Goal: Task Accomplishment & Management: Use online tool/utility

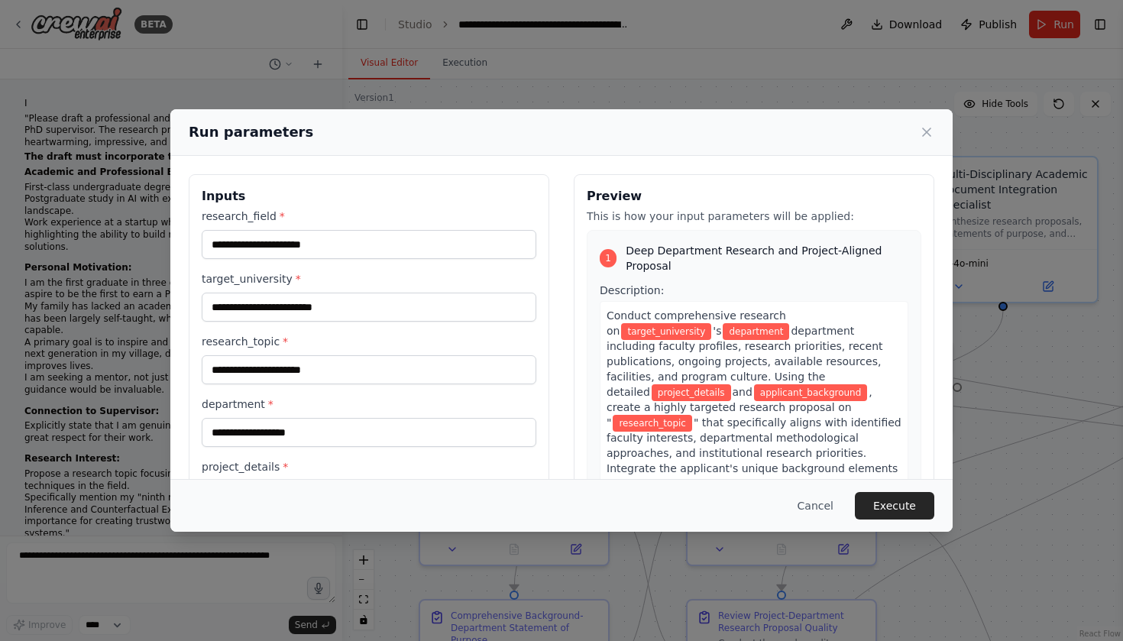
scroll to position [9318, 0]
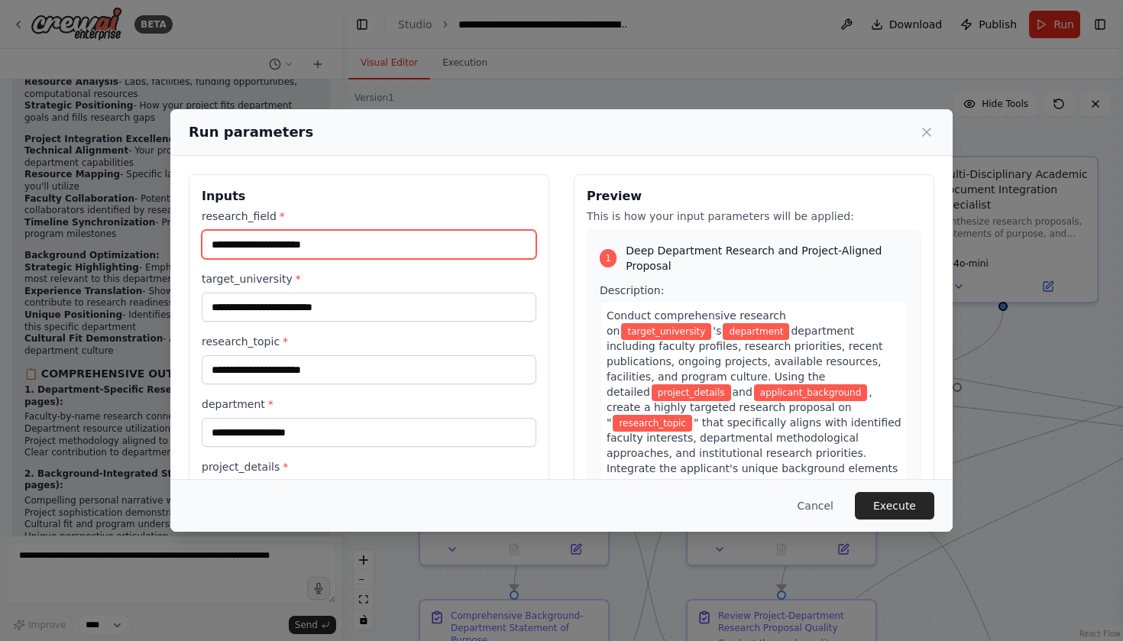
click at [354, 238] on input "research_field *" at bounding box center [369, 244] width 335 height 29
paste input "**********"
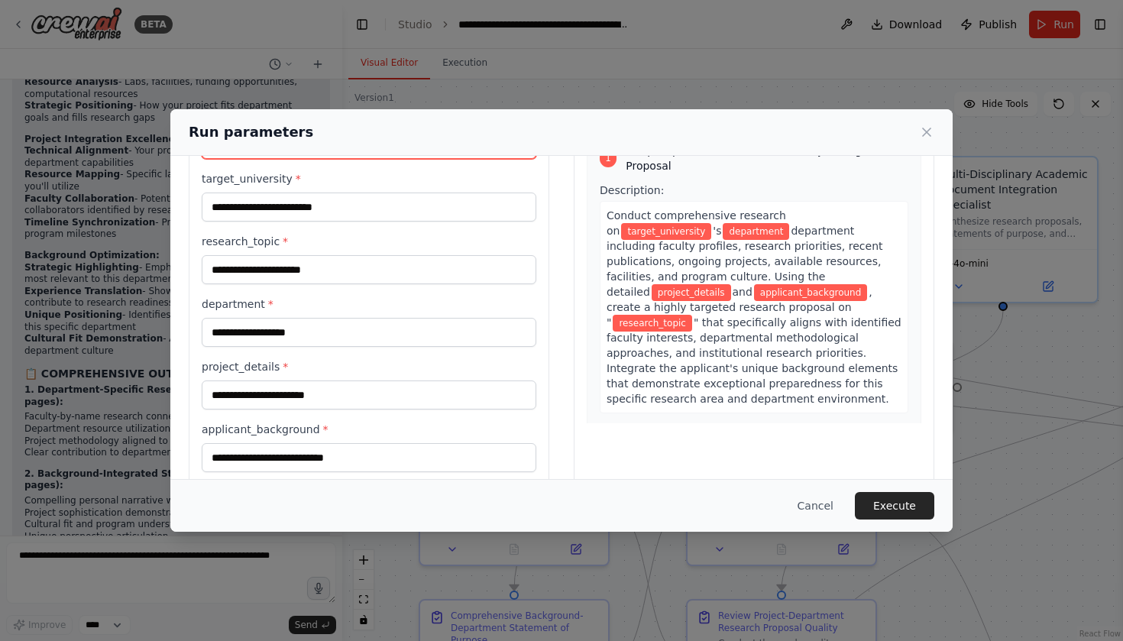
scroll to position [95, 0]
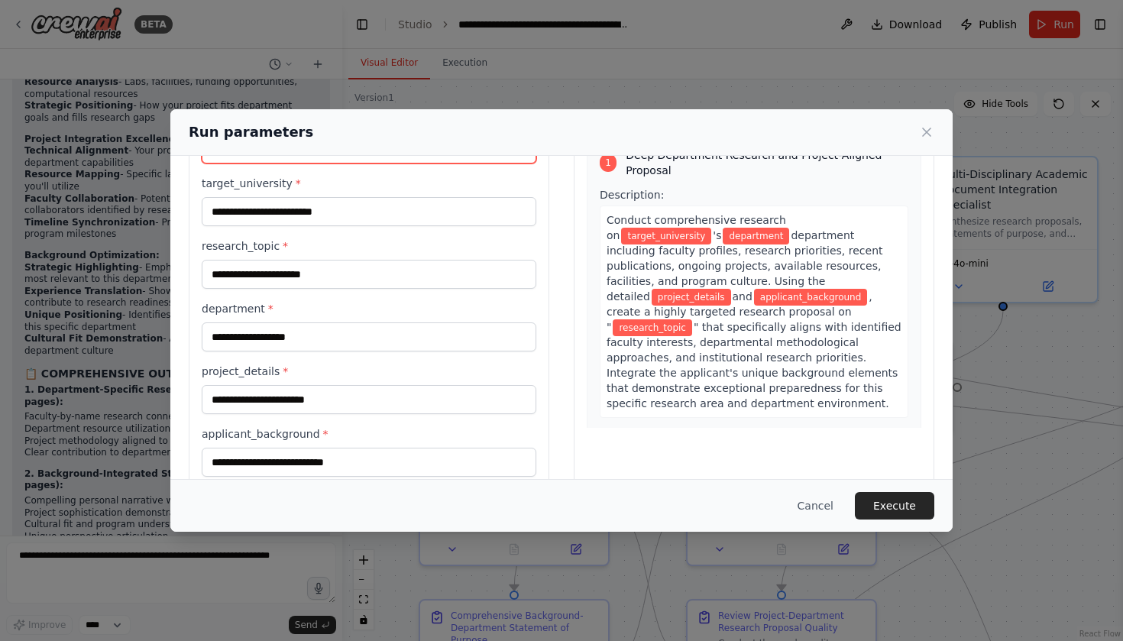
type input "**********"
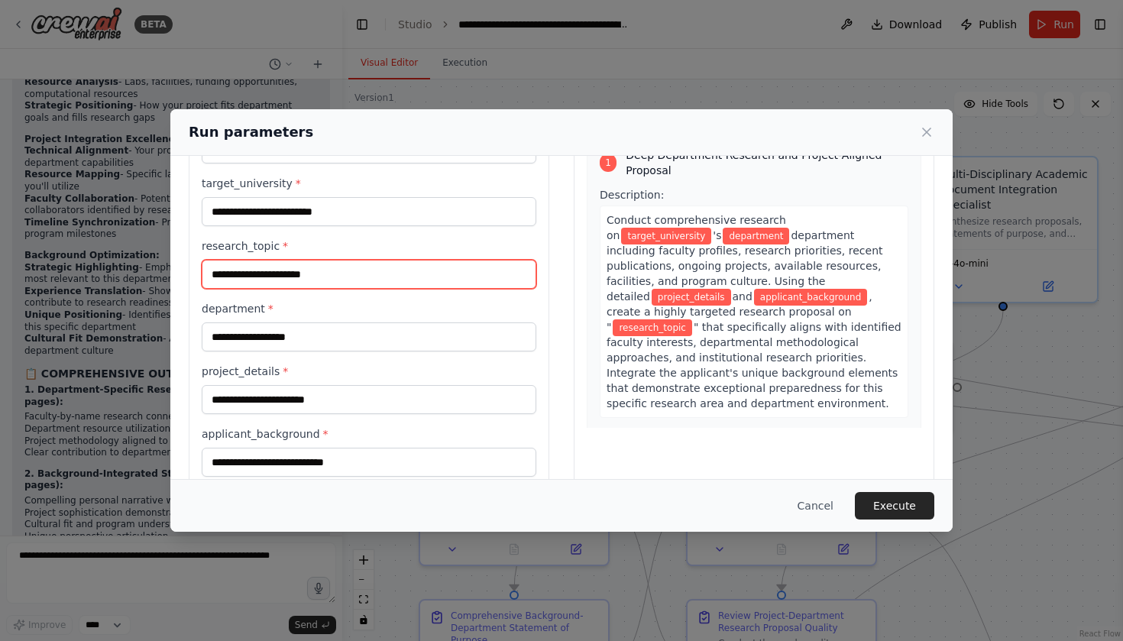
click at [325, 270] on input "research_topic *" at bounding box center [369, 274] width 335 height 29
paste input "**********"
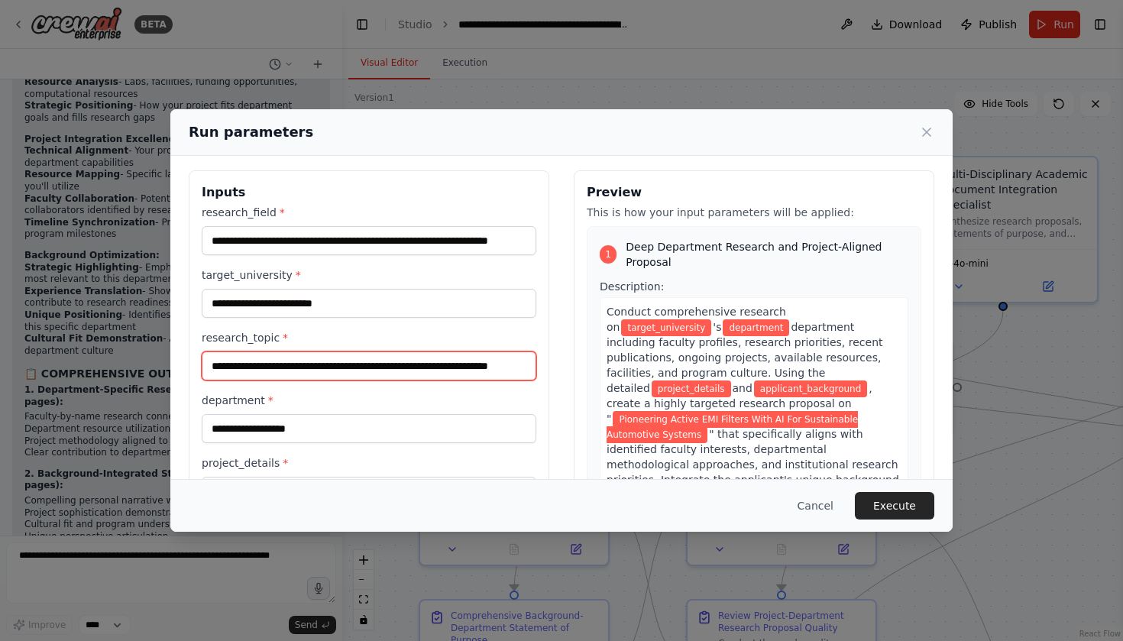
scroll to position [3, 0]
type input "**********"
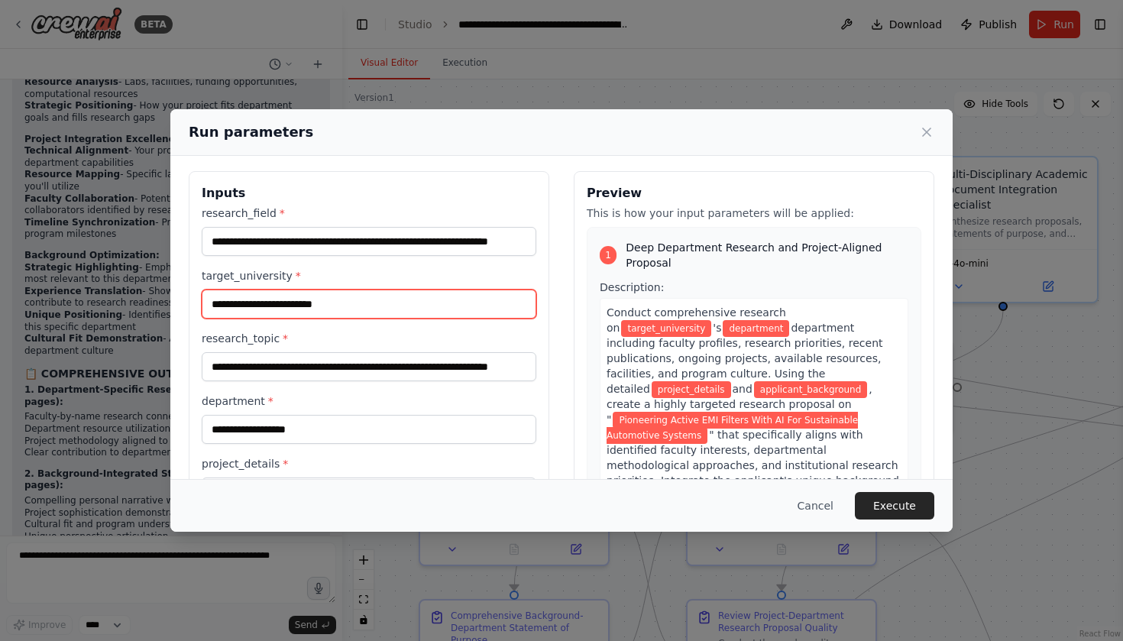
click at [435, 306] on input "target_university *" at bounding box center [369, 303] width 335 height 29
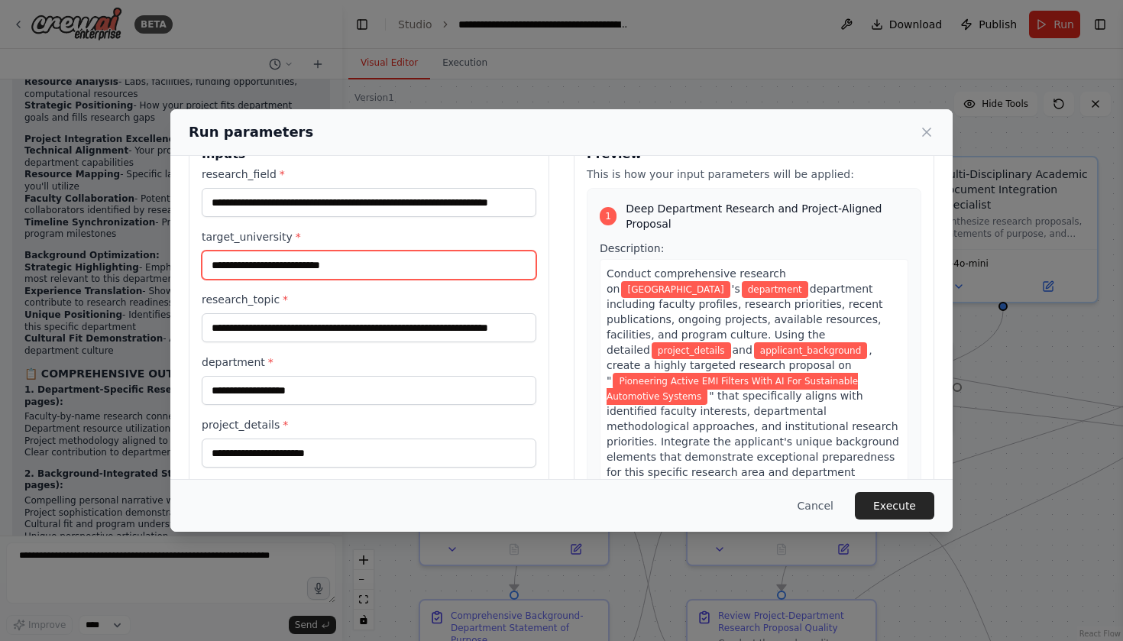
scroll to position [47, 0]
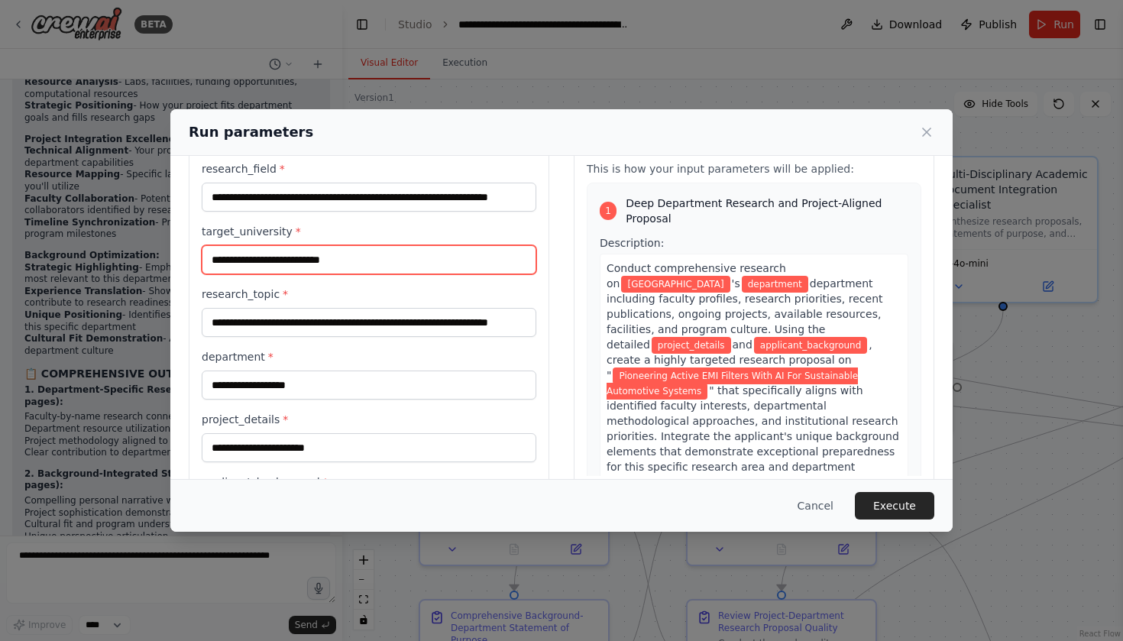
type input "**********"
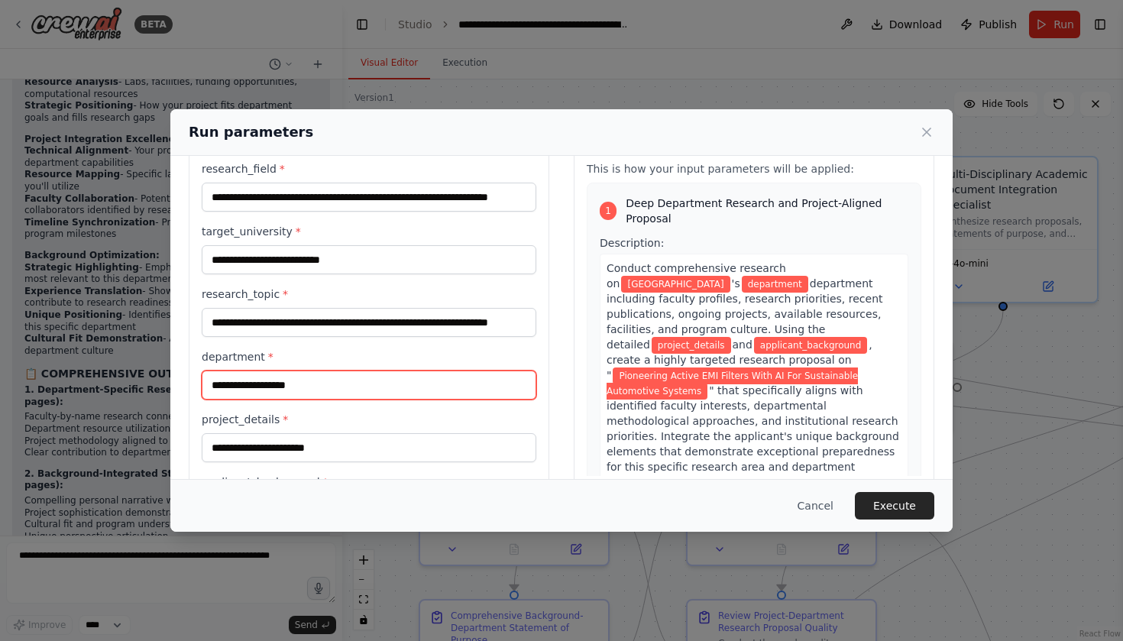
click at [305, 383] on input "department *" at bounding box center [369, 384] width 335 height 29
paste input "**********"
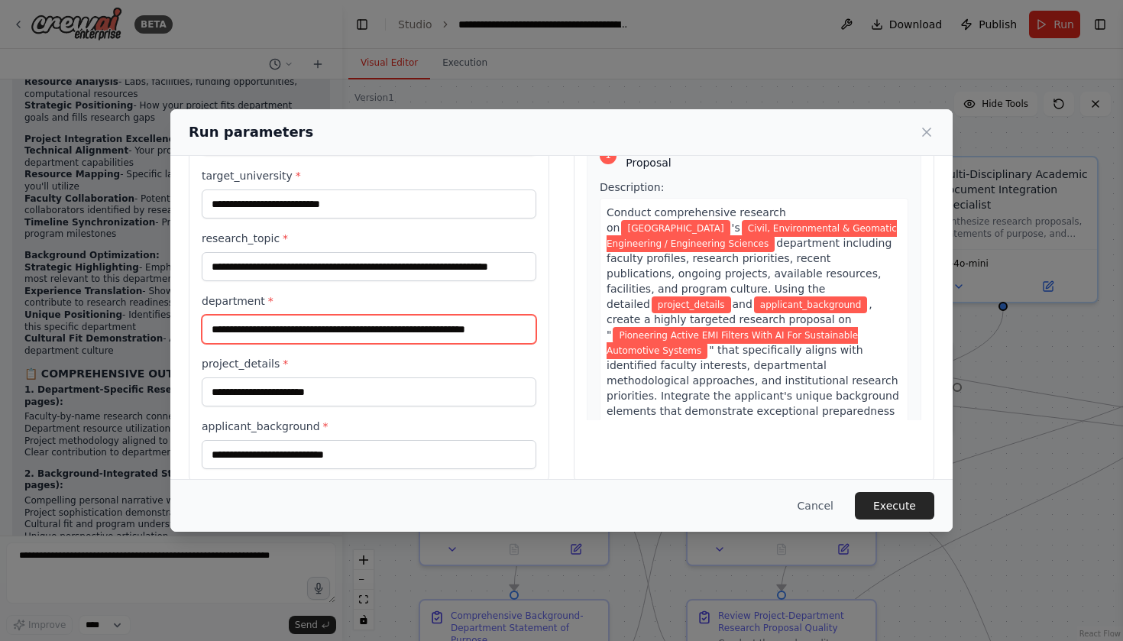
scroll to position [105, 0]
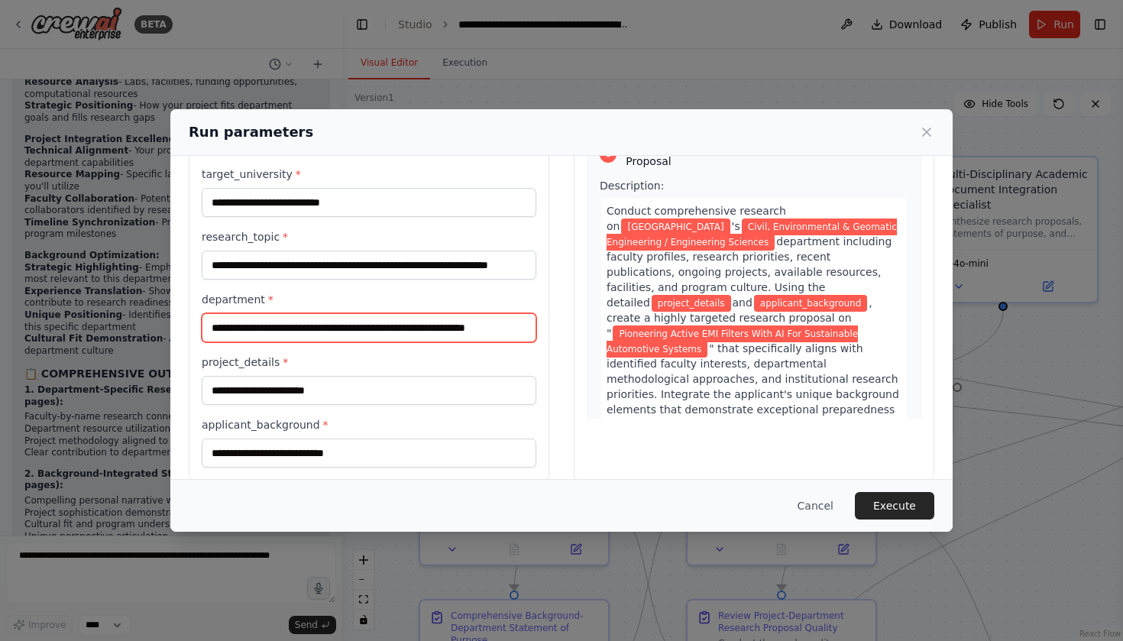
type input "**********"
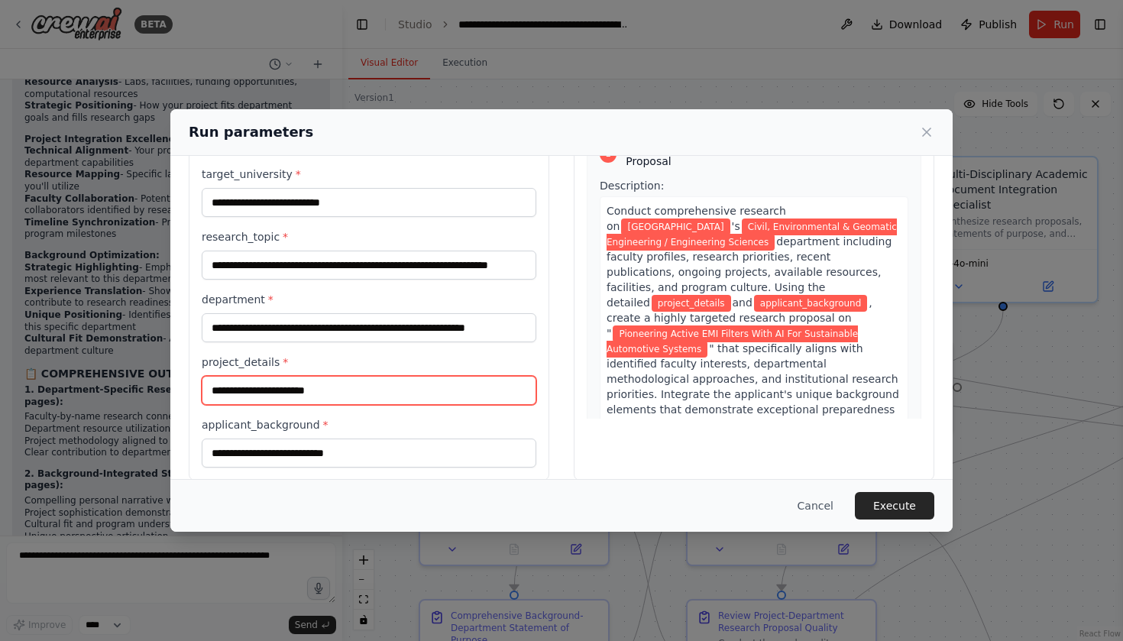
click at [315, 391] on input "project_details *" at bounding box center [369, 390] width 335 height 29
paste input "**********"
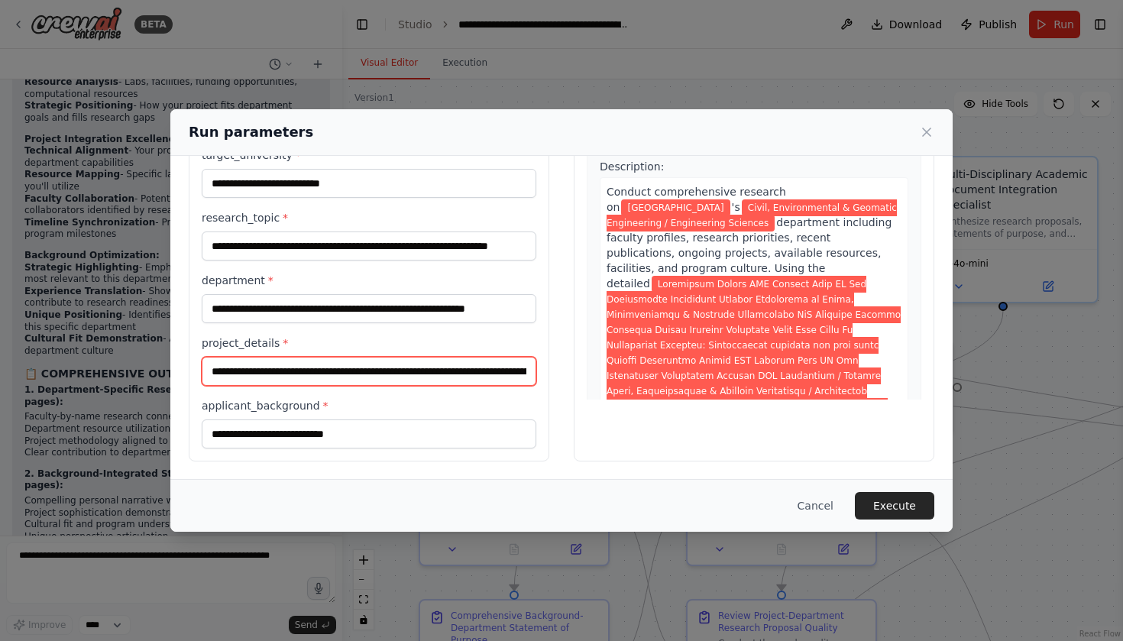
scroll to position [0, 0]
type input "**********"
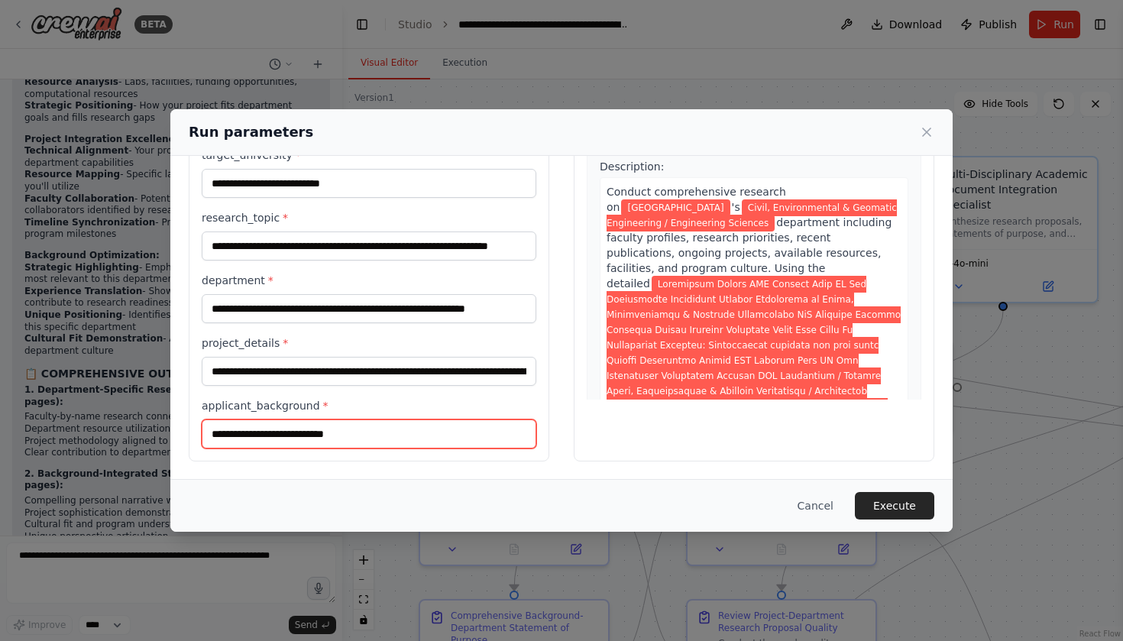
click at [315, 432] on input "applicant_background *" at bounding box center [369, 433] width 335 height 29
paste input "**********"
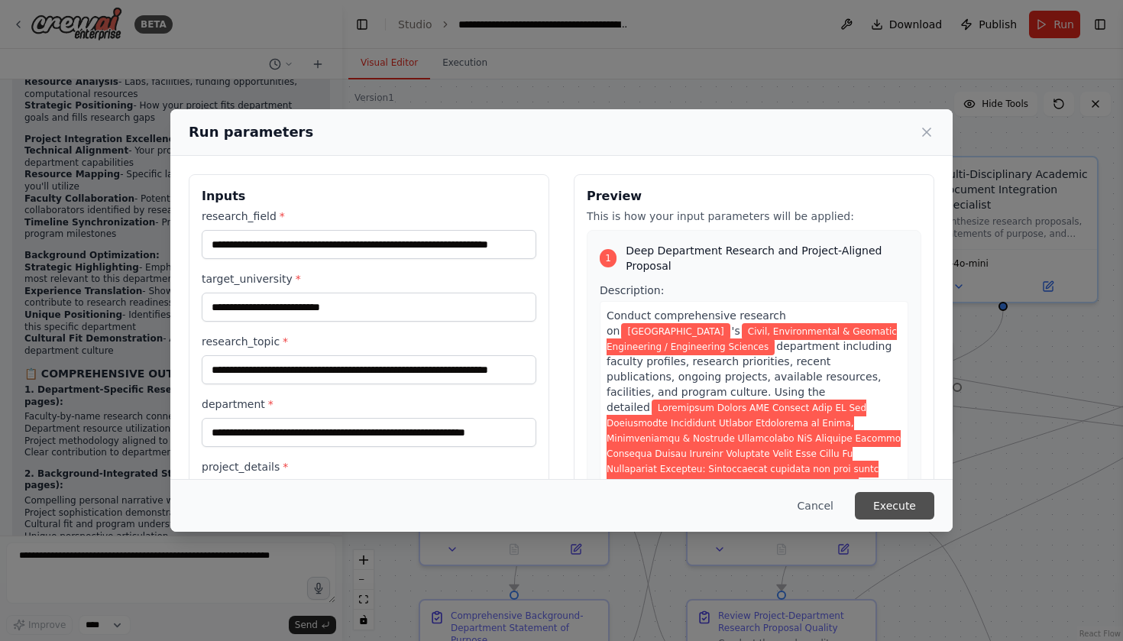
type input "**********"
click at [906, 501] on button "Execute" at bounding box center [894, 505] width 79 height 27
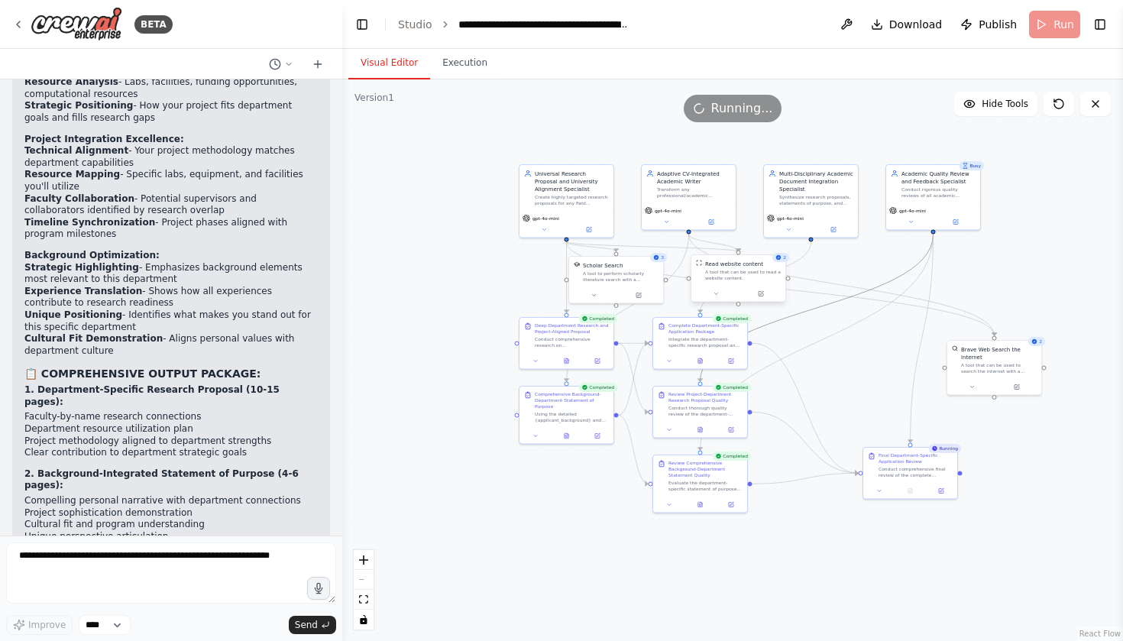
drag, startPoint x: 792, startPoint y: 319, endPoint x: 698, endPoint y: 258, distance: 112.1
click at [698, 258] on div ".deletable-edge-delete-btn { width: 20px; height: 20px; border: 0px solid #ffff…" at bounding box center [675, 266] width 390 height 281
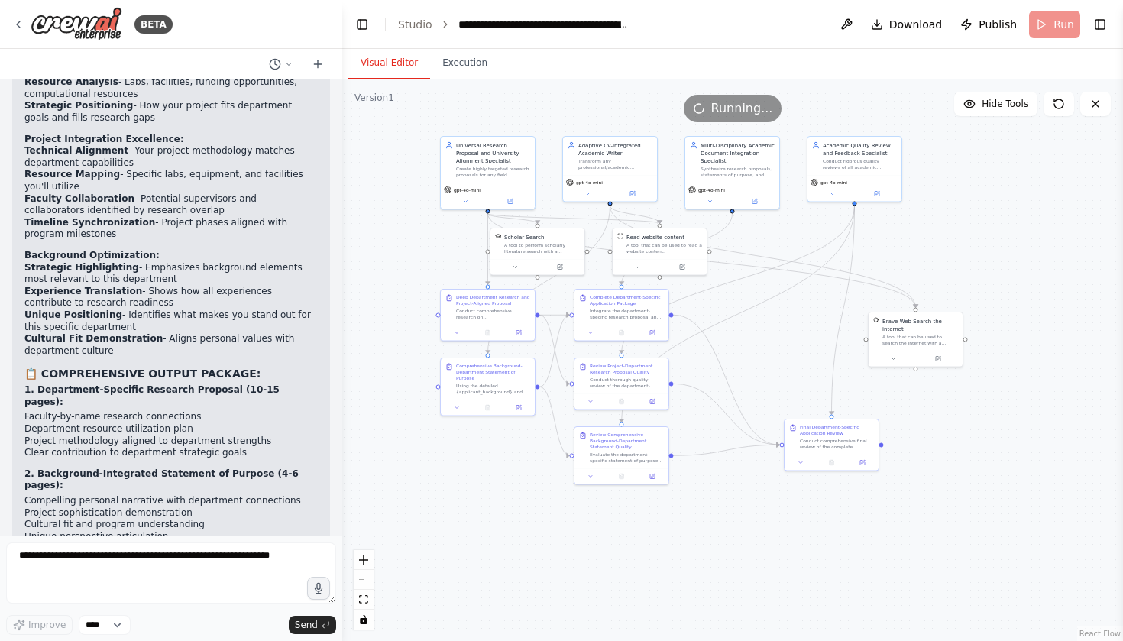
drag, startPoint x: 791, startPoint y: 332, endPoint x: 713, endPoint y: 304, distance: 83.6
click at [713, 304] on div ".deletable-edge-delete-btn { width: 20px; height: 20px; border: 0px solid #ffff…" at bounding box center [732, 359] width 781 height 561
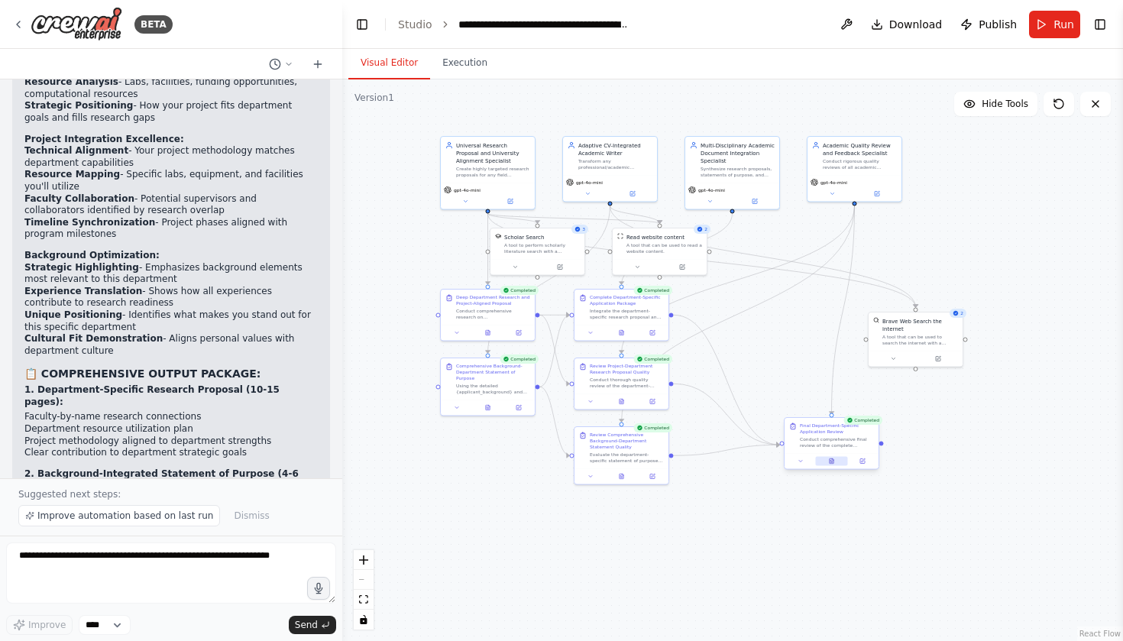
click at [832, 463] on icon at bounding box center [831, 460] width 4 height 5
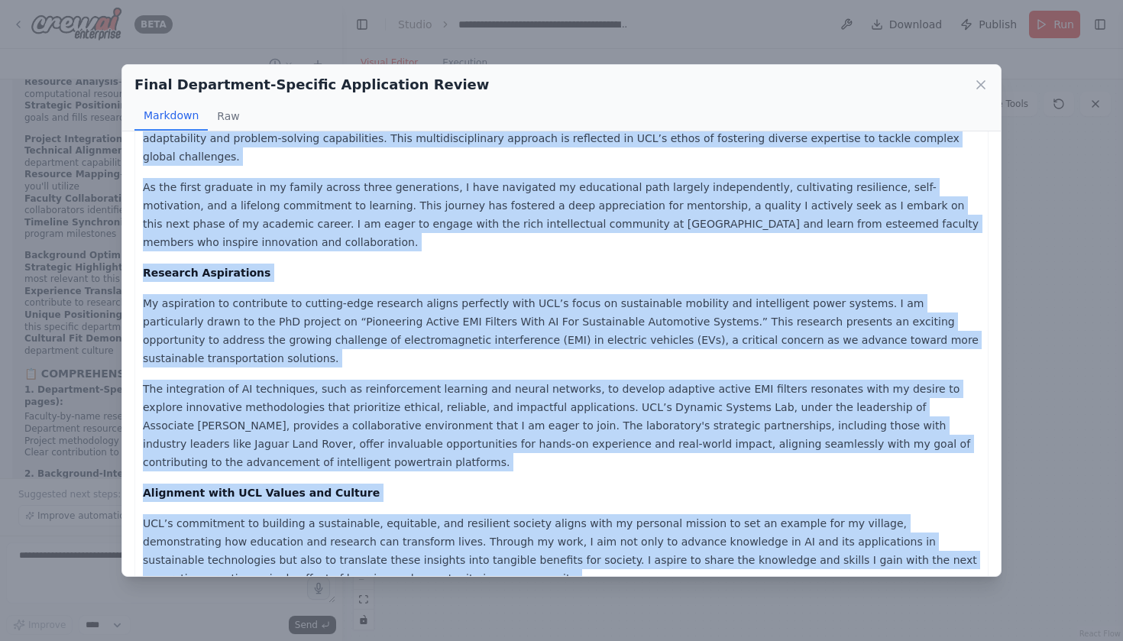
scroll to position [5714, 0]
copy div "Loremipsu Dolo: [Sita Cons] Adipisc: ElI se Doeiu, Temporincidid & Utlabore Etd…"
drag, startPoint x: 145, startPoint y: 277, endPoint x: 368, endPoint y: 517, distance: 327.5
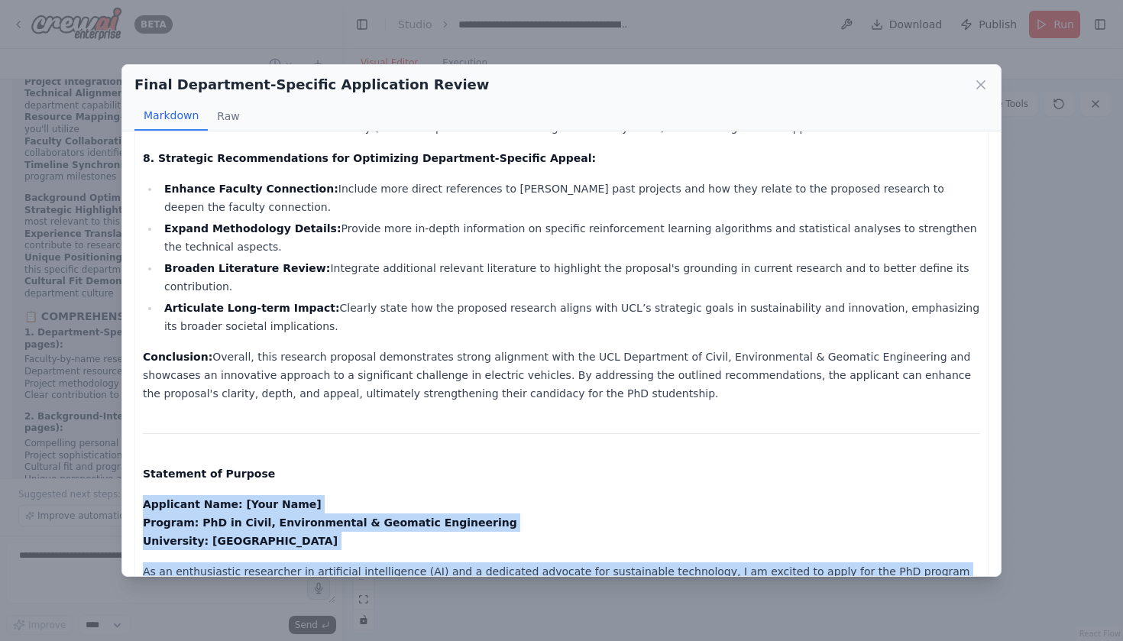
scroll to position [5074, 0]
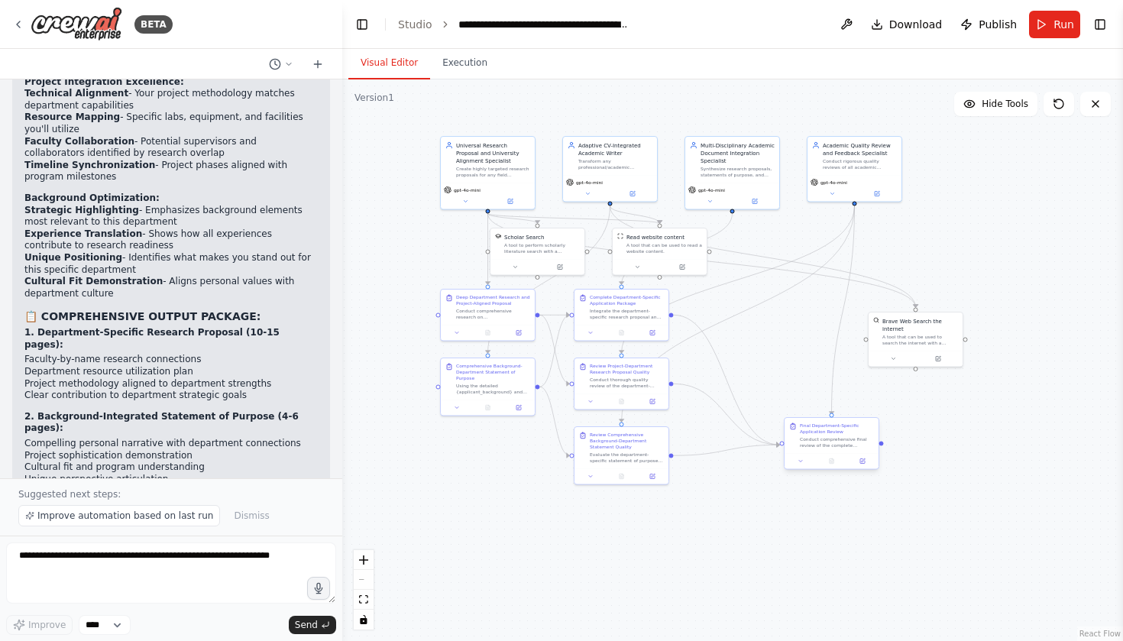
click at [826, 432] on div "Final Department-Specific Application Review" at bounding box center [837, 428] width 74 height 12
click at [835, 428] on div "Final Department-Specific Application Review" at bounding box center [837, 428] width 74 height 12
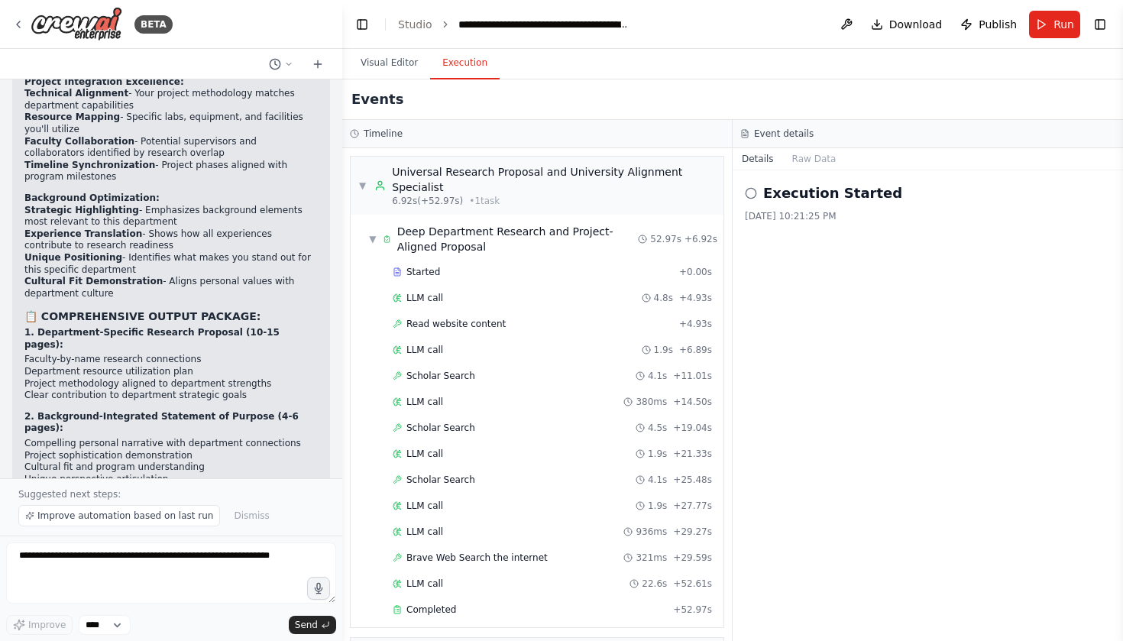
click at [465, 60] on button "Execution" at bounding box center [465, 63] width 70 height 32
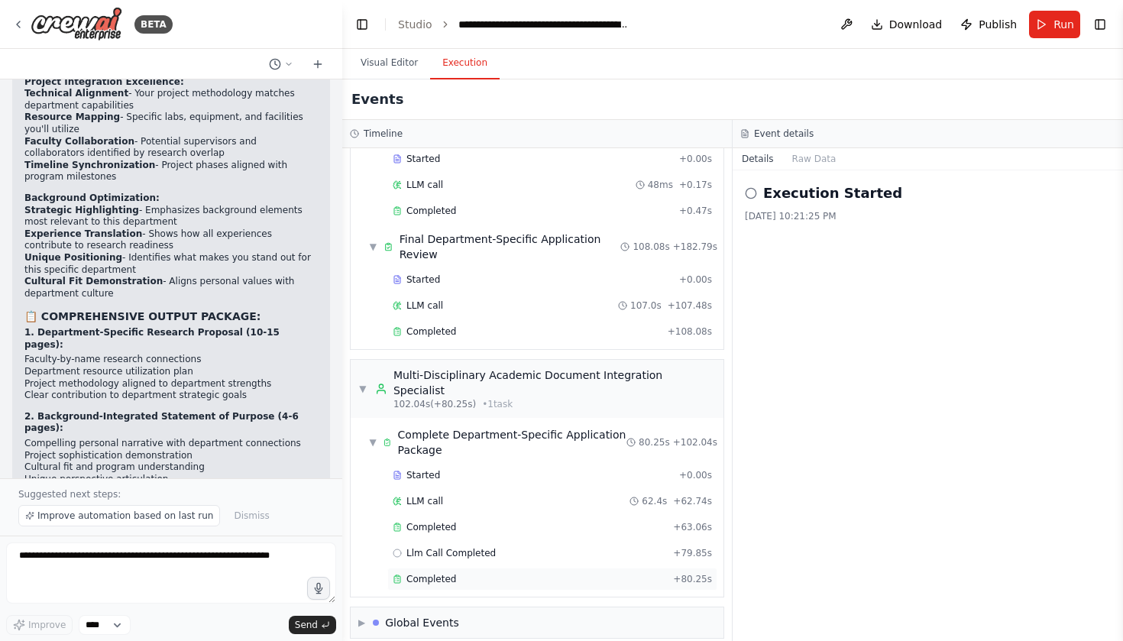
scroll to position [1035, 0]
click at [459, 608] on div "▶ Global Events" at bounding box center [537, 623] width 373 height 31
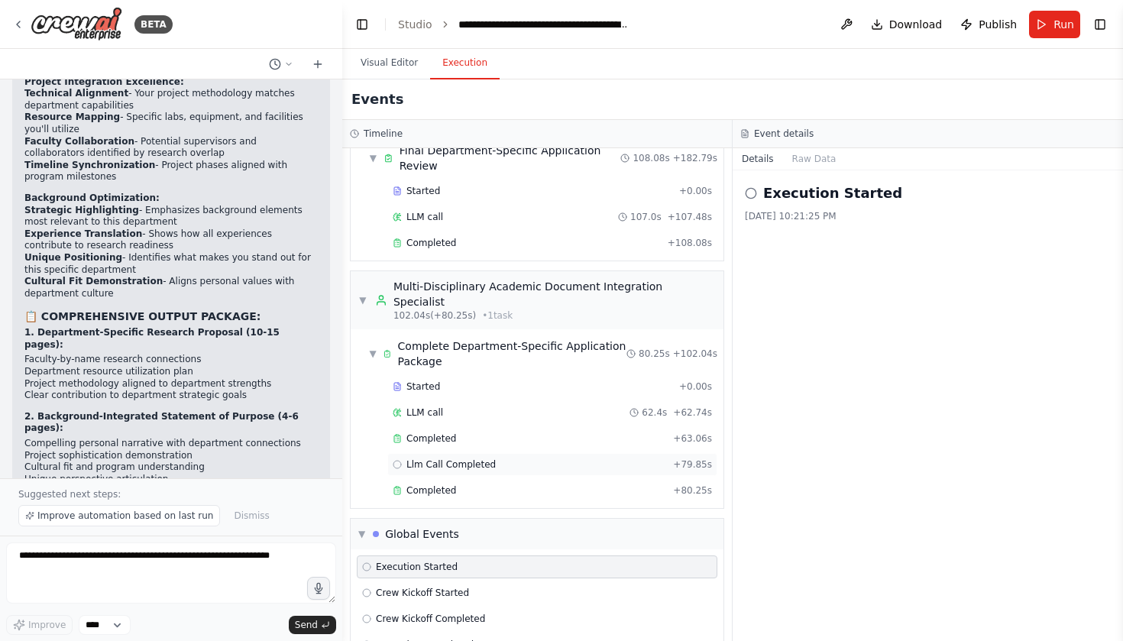
scroll to position [1114, 0]
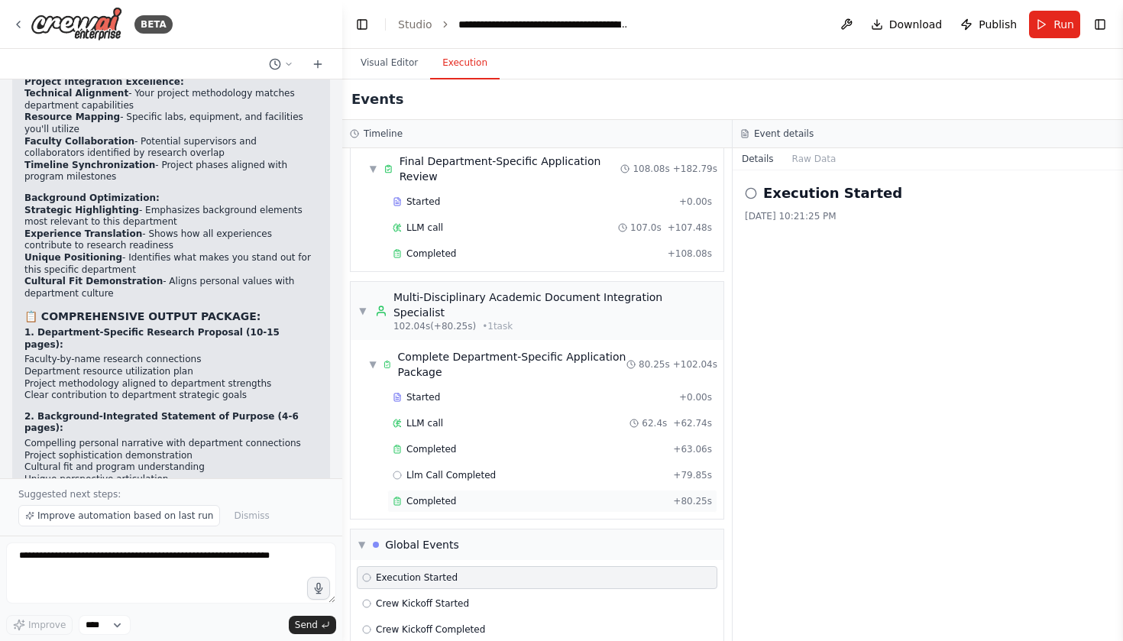
click at [441, 495] on span "Completed" at bounding box center [431, 501] width 50 height 12
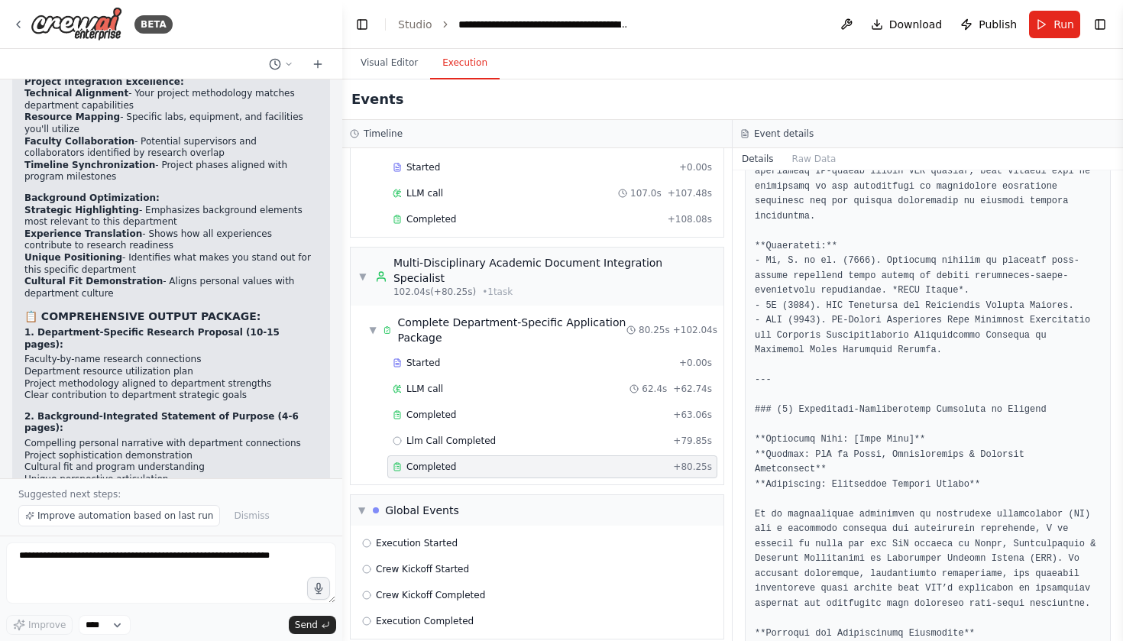
scroll to position [1615, 0]
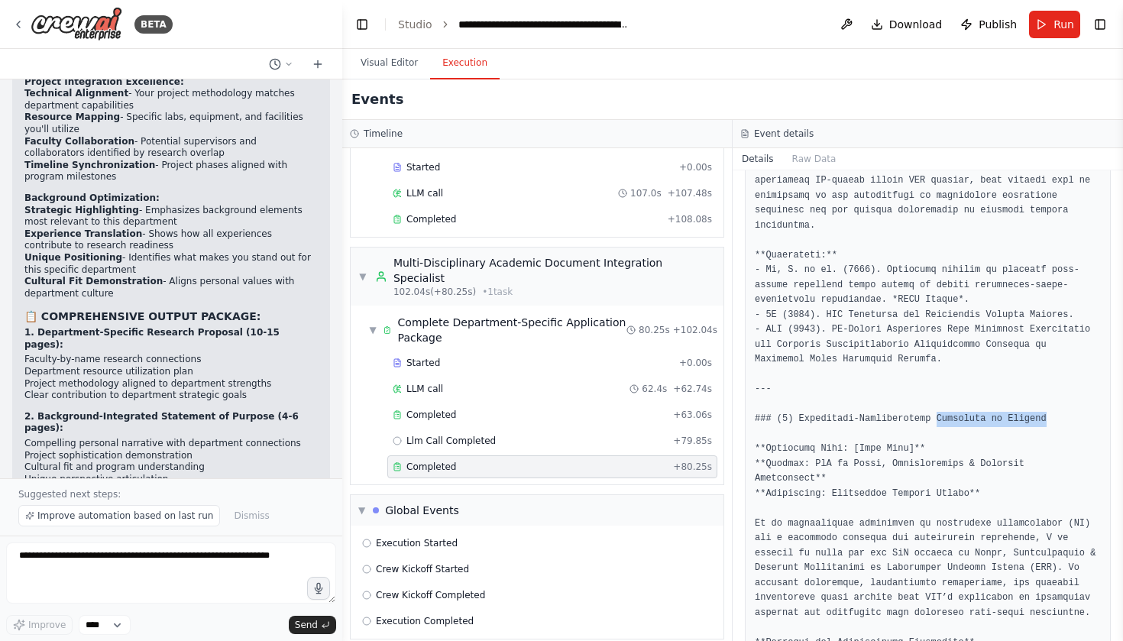
drag, startPoint x: 941, startPoint y: 399, endPoint x: 1054, endPoint y: 401, distance: 113.0
copy pre "Statement of Purpose"
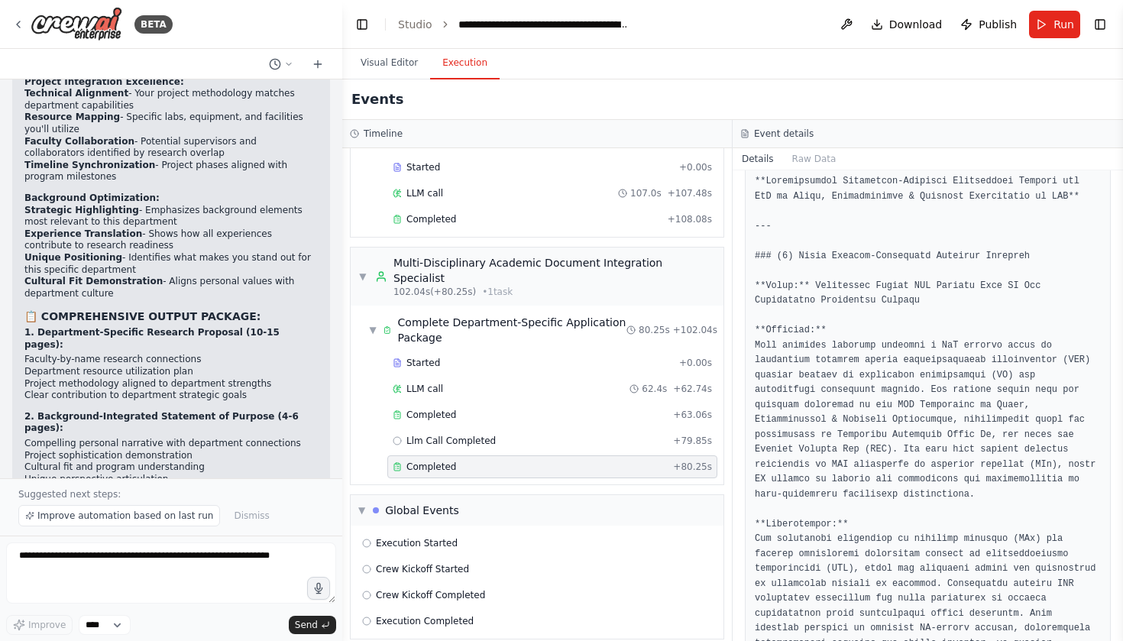
scroll to position [73, 0]
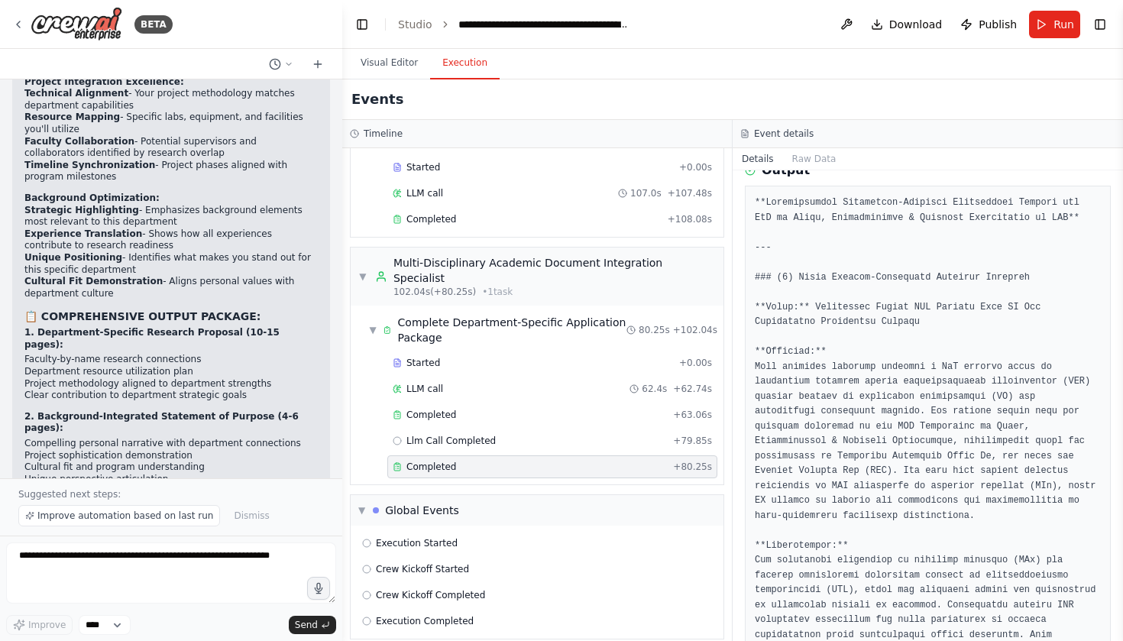
copy pre "Abstract"
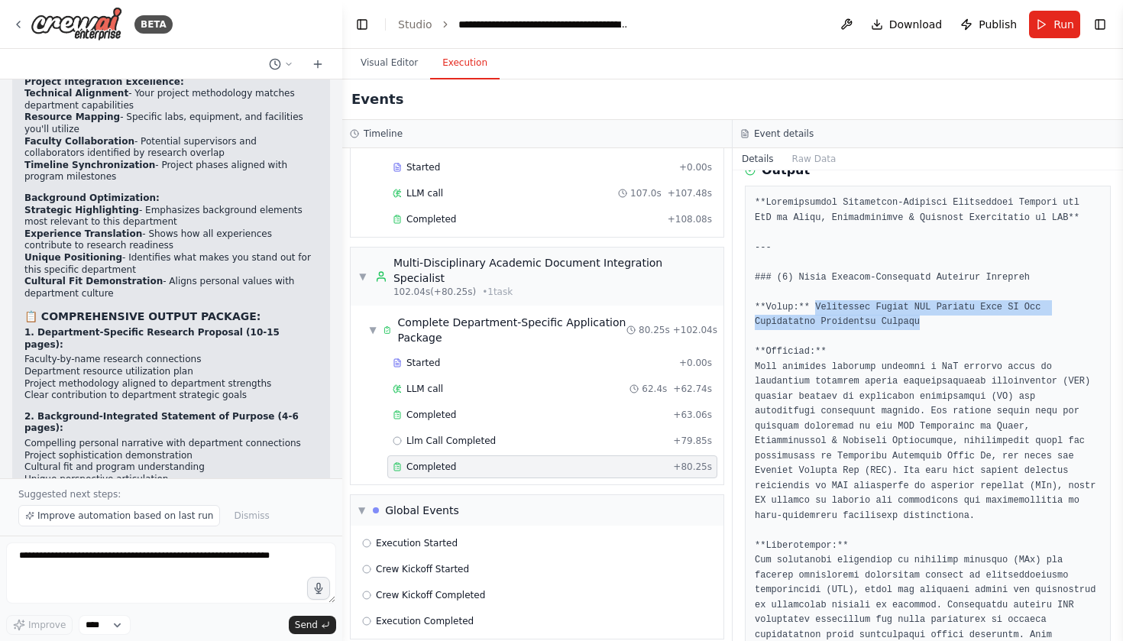
drag, startPoint x: 816, startPoint y: 305, endPoint x: 925, endPoint y: 317, distance: 109.1
copy pre "Pioneering Active EMI Filters With AI For Sustainable Automotive Systems"
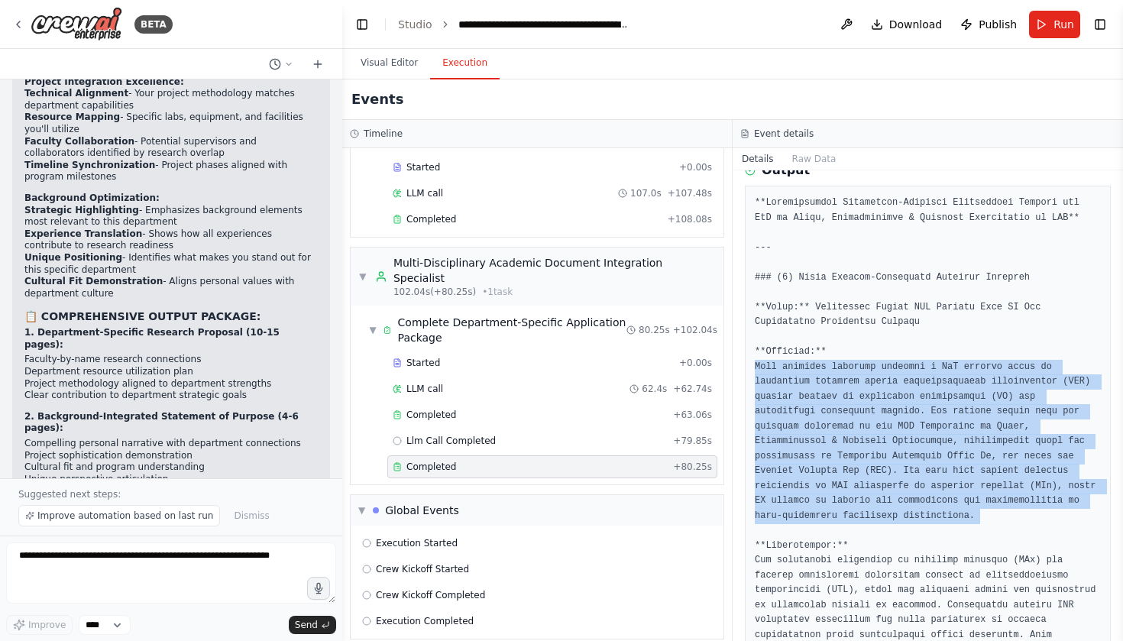
copy pre "This research proposal outlines a PhD project aimed at developing adaptive acti…"
drag, startPoint x: 755, startPoint y: 361, endPoint x: 930, endPoint y: 516, distance: 233.8
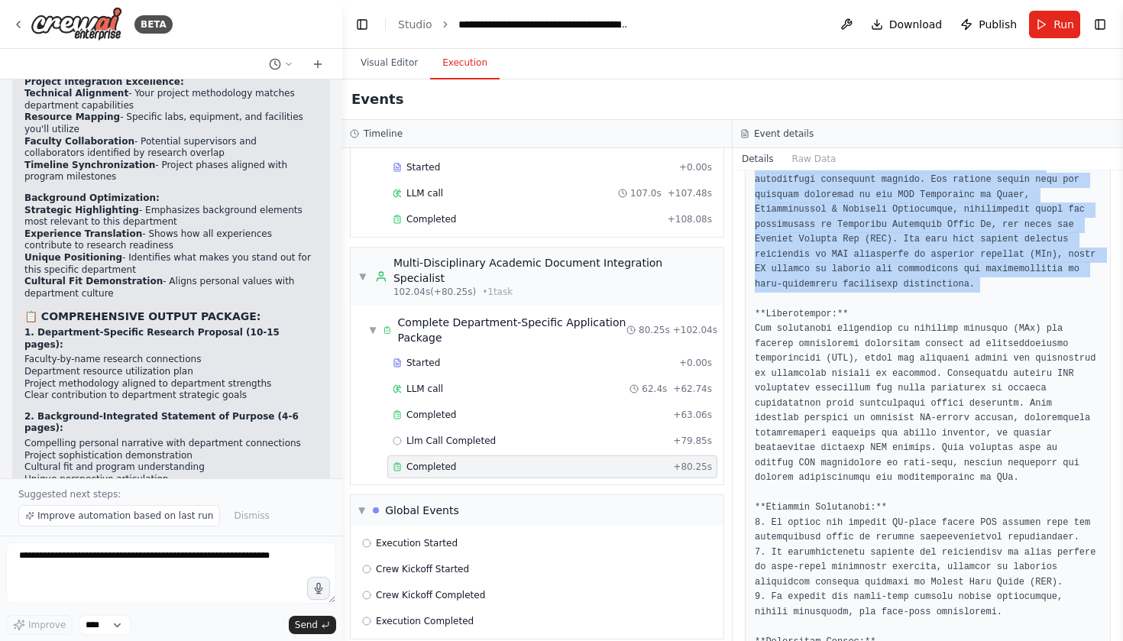
scroll to position [328, 0]
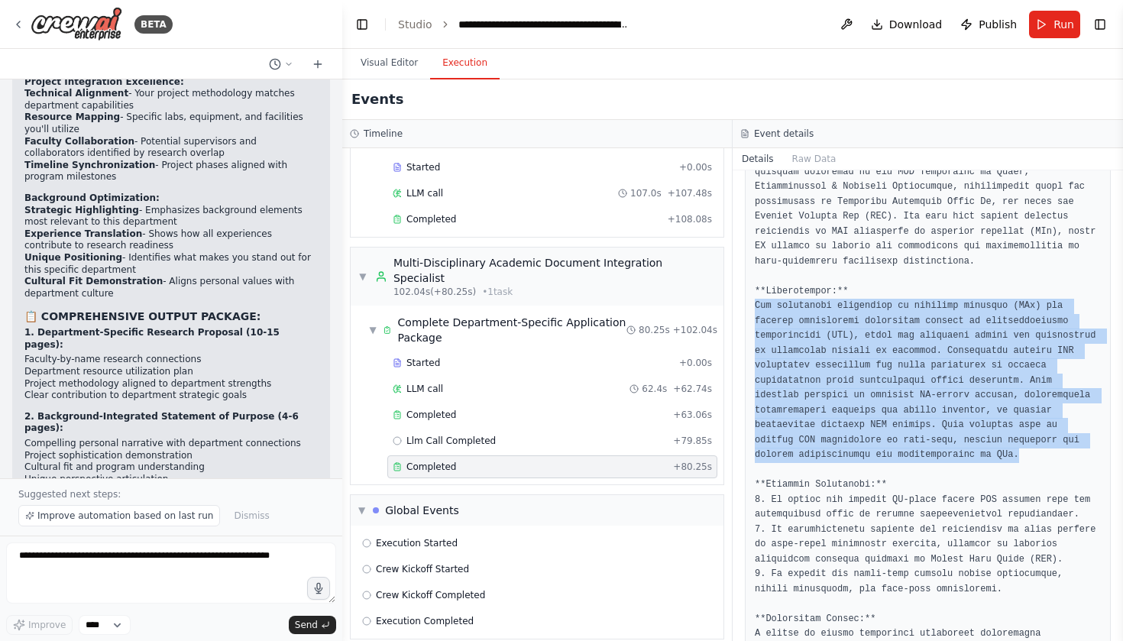
copy pre "The increasing prevalence of electric vehicles (EVs) has brought significant ch…"
drag, startPoint x: 755, startPoint y: 296, endPoint x: 1051, endPoint y: 441, distance: 330.3
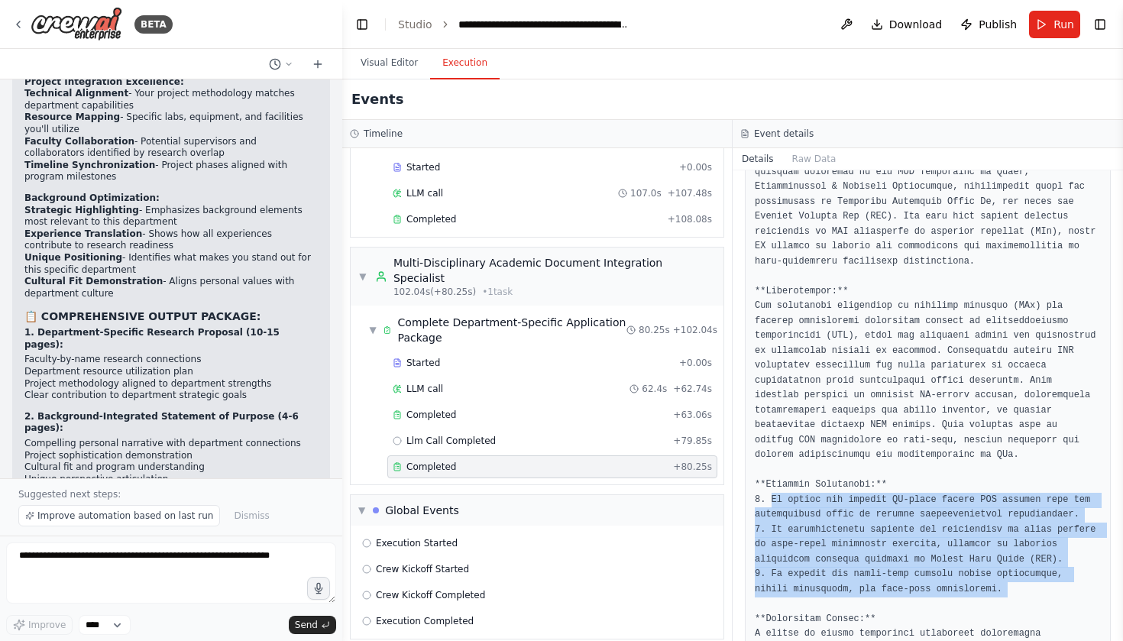
copy pre "To design and develop AI-based active EMI filters that can autonomously adapt t…"
drag, startPoint x: 771, startPoint y: 484, endPoint x: 936, endPoint y: 593, distance: 198.5
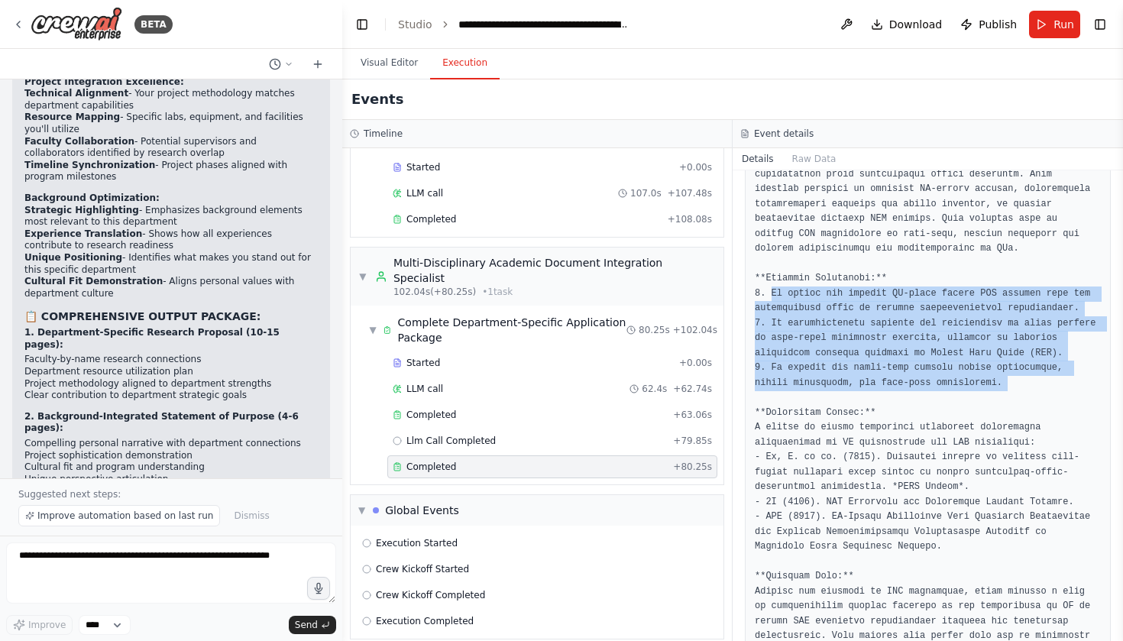
scroll to position [535, 0]
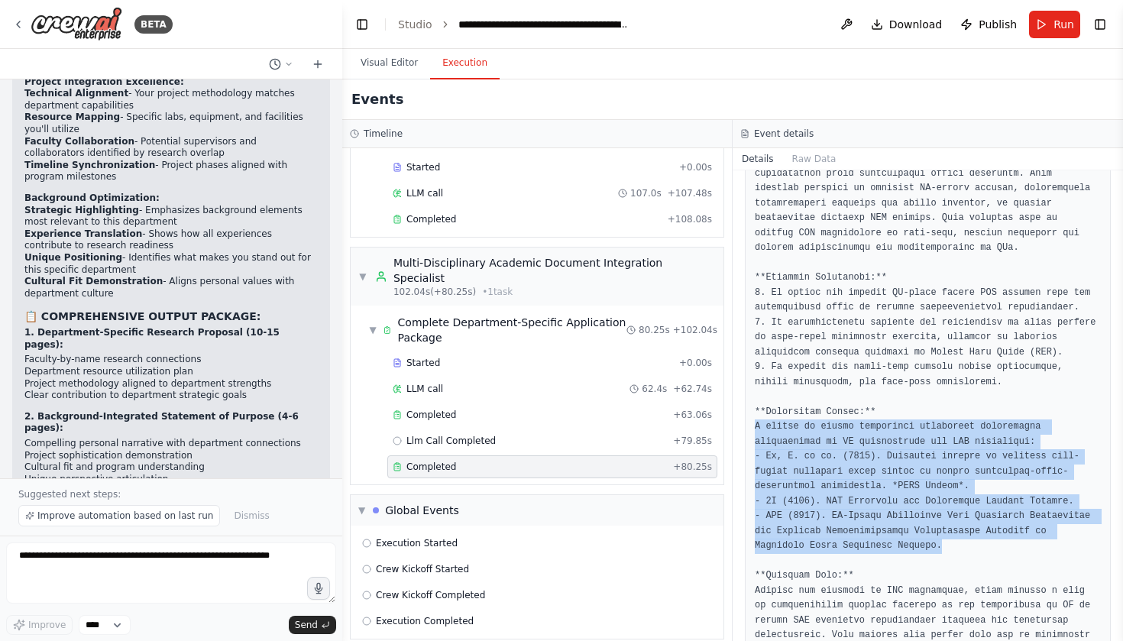
drag, startPoint x: 755, startPoint y: 425, endPoint x: 987, endPoint y: 541, distance: 258.6
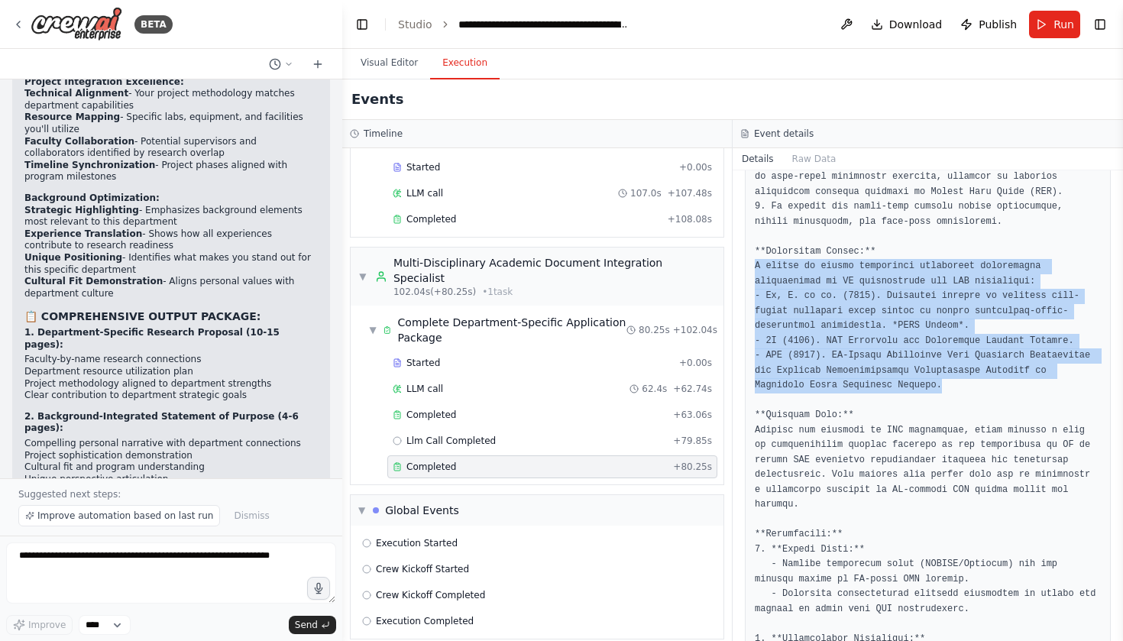
scroll to position [696, 0]
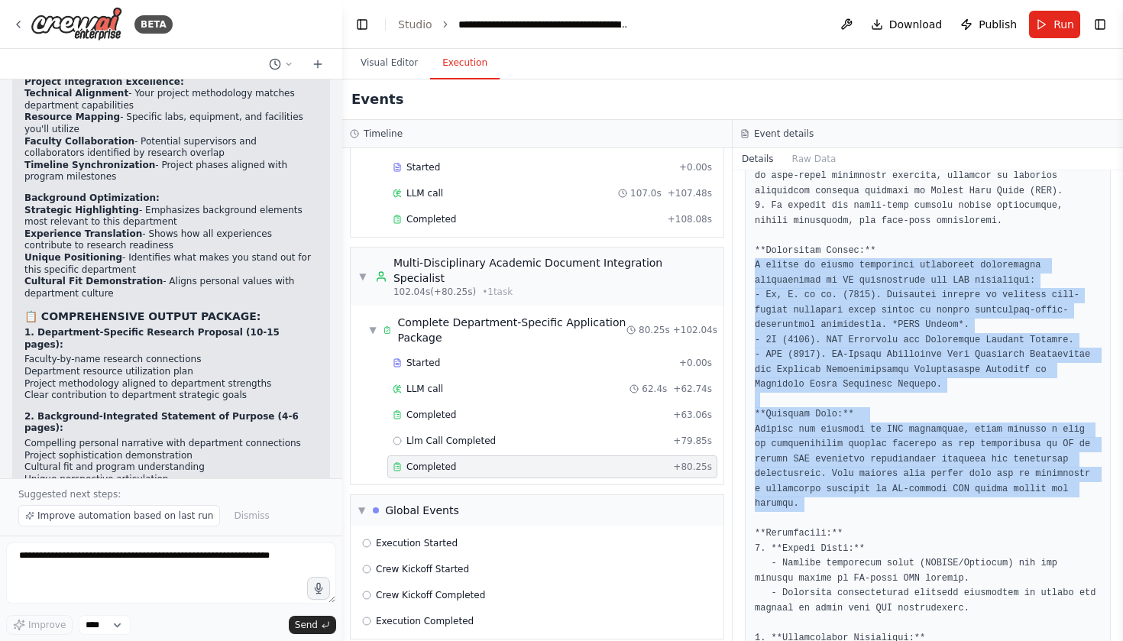
drag, startPoint x: 807, startPoint y: 496, endPoint x: 754, endPoint y: 266, distance: 236.8
copy pre "A review of recent literature highlights significant advancements in AI applica…"
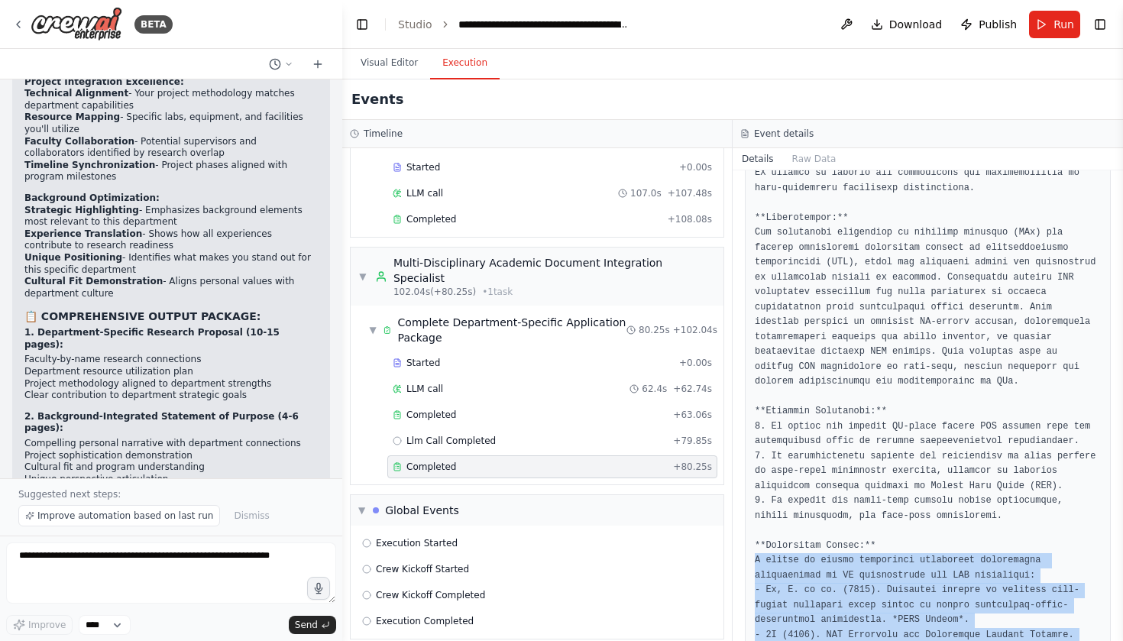
scroll to position [396, 0]
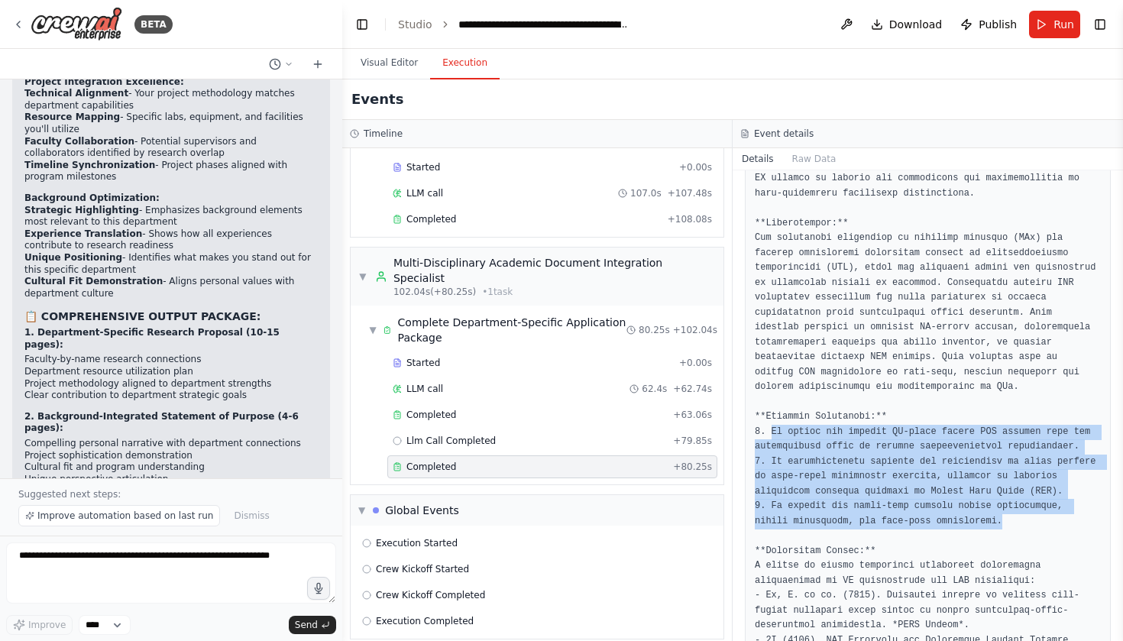
drag, startPoint x: 771, startPoint y: 417, endPoint x: 1011, endPoint y: 516, distance: 259.3
copy pre "To design and develop AI-based active EMI filters that can autonomously adapt t…"
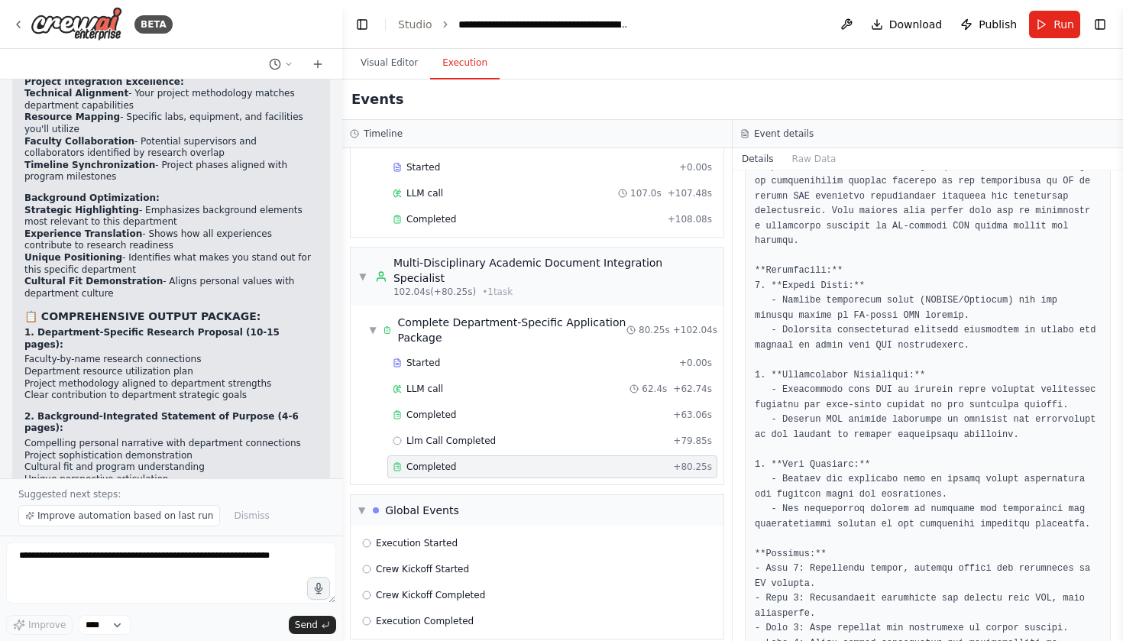
scroll to position [965, 0]
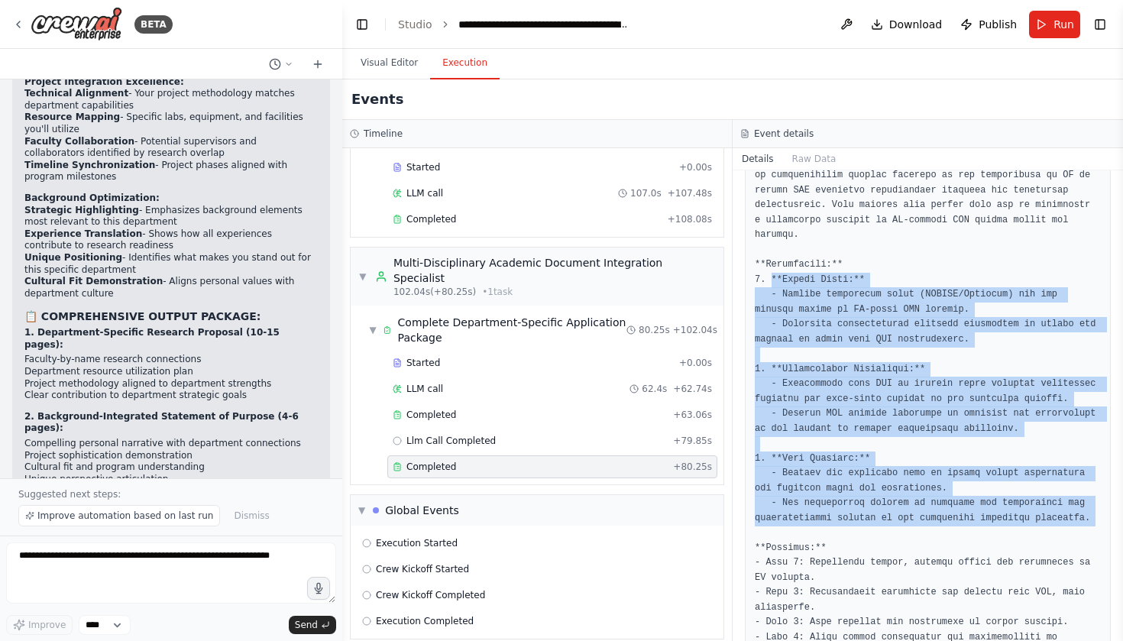
copy pre "**Design Phase:** - Utilize simulation tools (MATLAB/Simulink) for the initial …"
drag, startPoint x: 771, startPoint y: 269, endPoint x: 885, endPoint y: 525, distance: 280.0
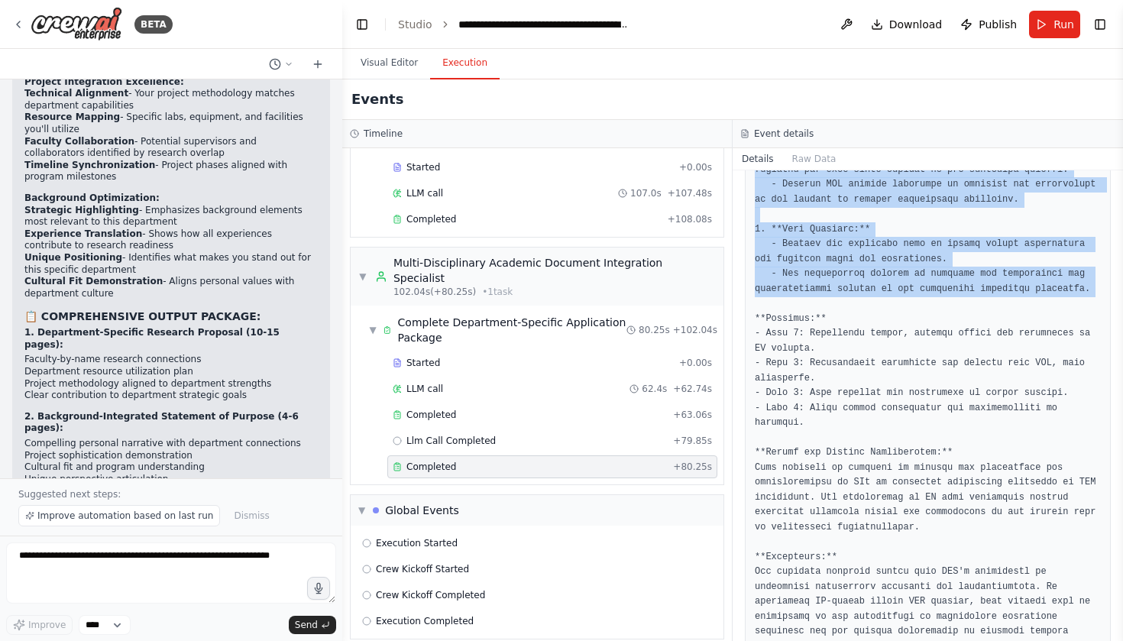
scroll to position [1203, 0]
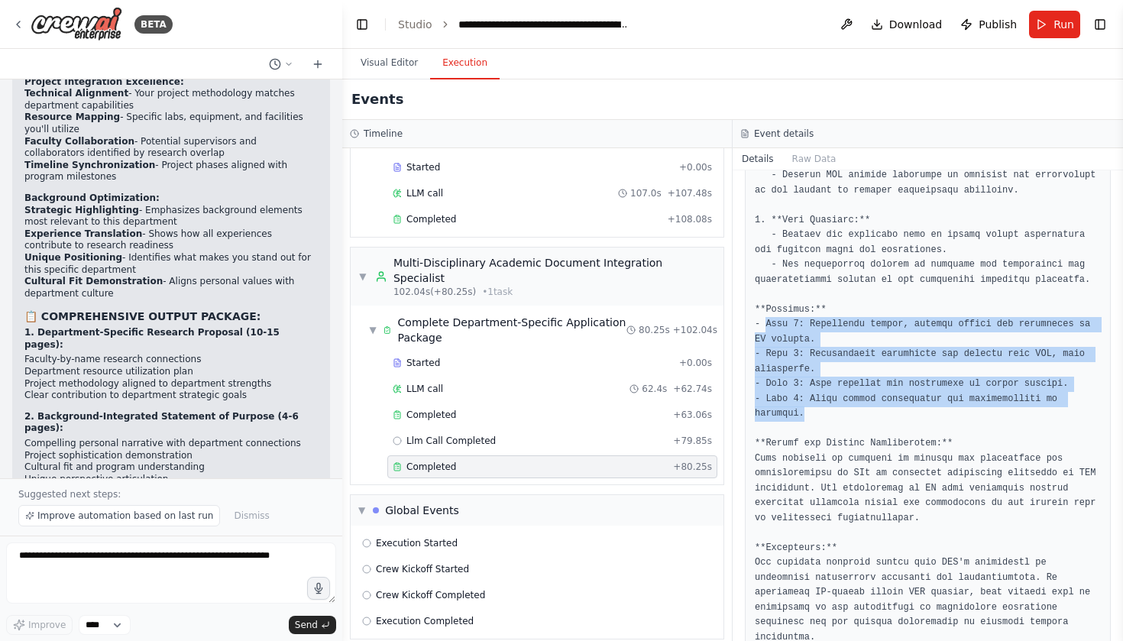
drag, startPoint x: 767, startPoint y: 319, endPoint x: 809, endPoint y: 404, distance: 94.6
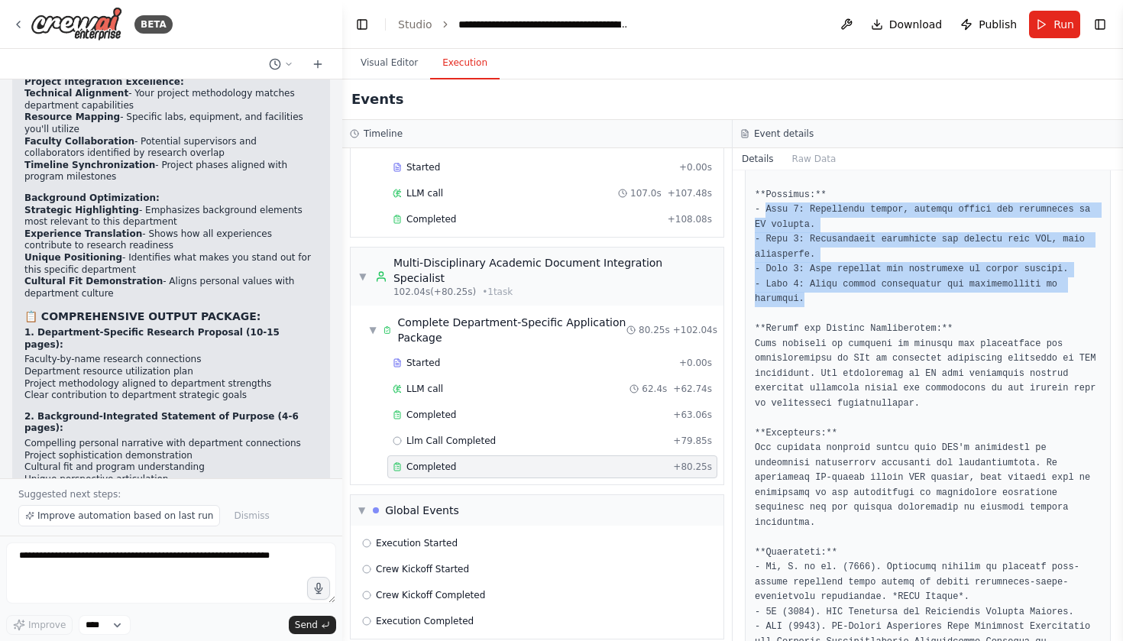
scroll to position [1320, 0]
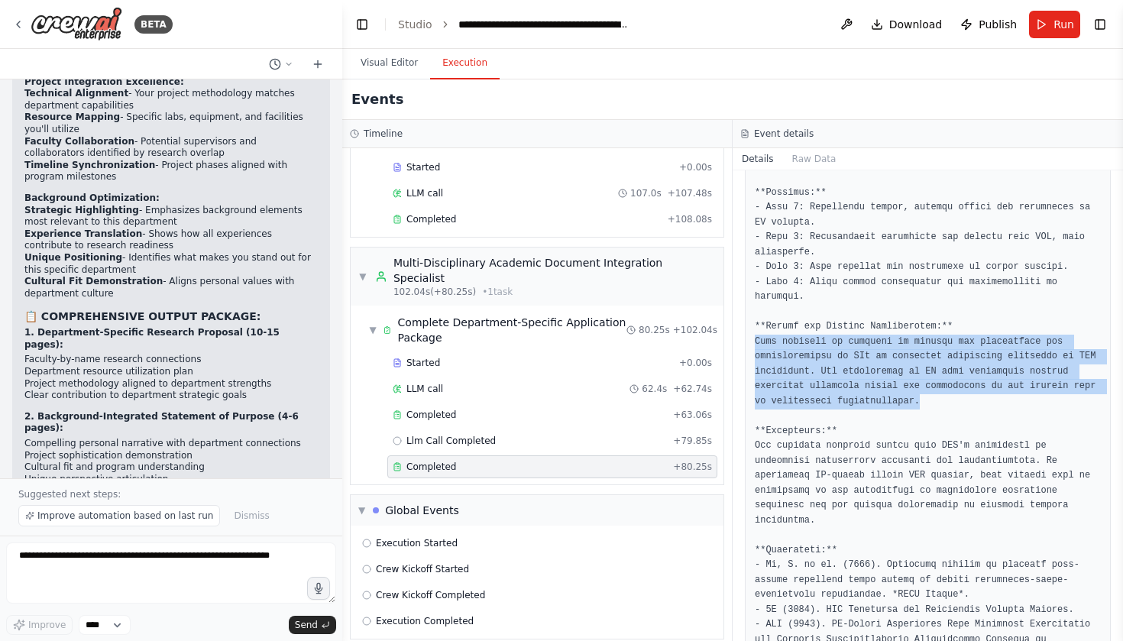
drag, startPoint x: 755, startPoint y: 335, endPoint x: 959, endPoint y: 392, distance: 210.9
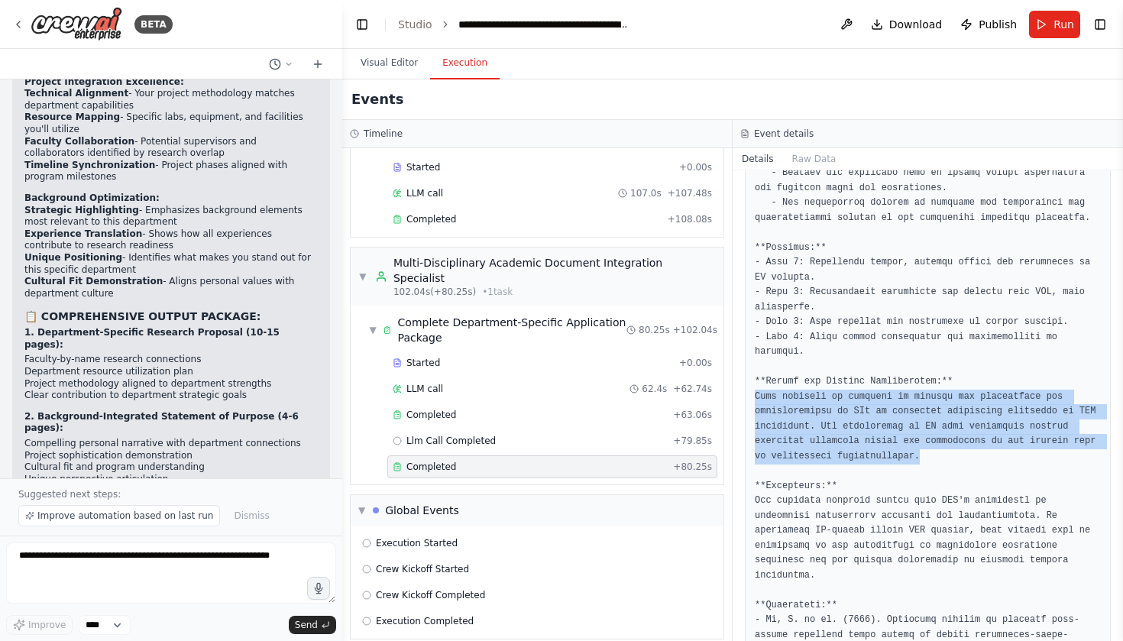
scroll to position [1259, 0]
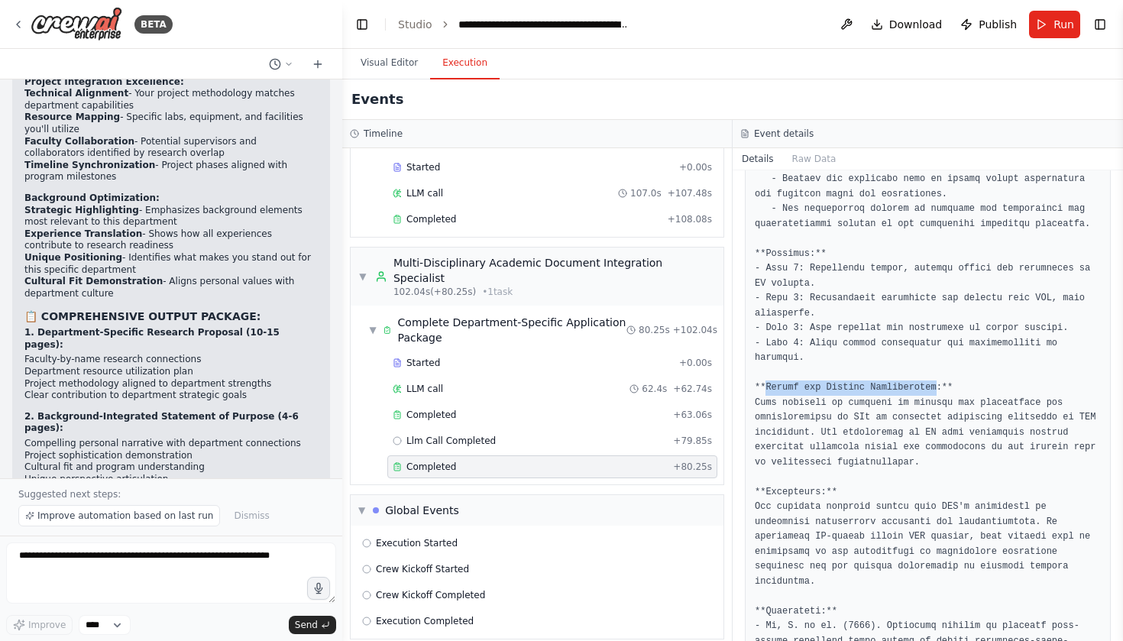
drag, startPoint x: 767, startPoint y: 380, endPoint x: 942, endPoint y: 380, distance: 175.7
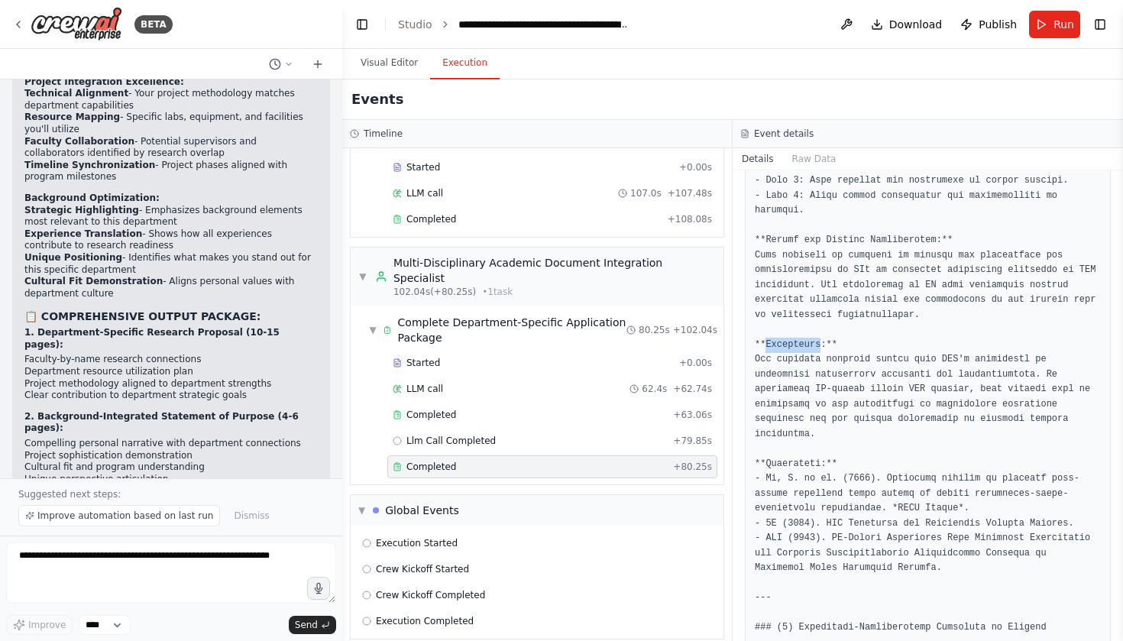
scroll to position [1411, 0]
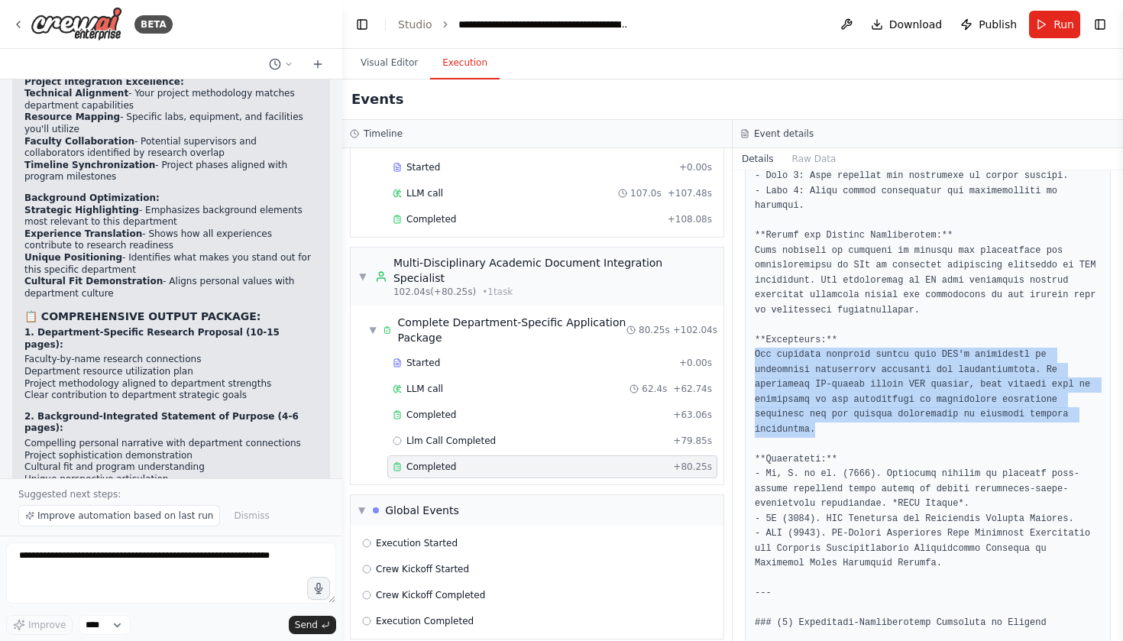
drag, startPoint x: 755, startPoint y: 343, endPoint x: 822, endPoint y: 414, distance: 97.3
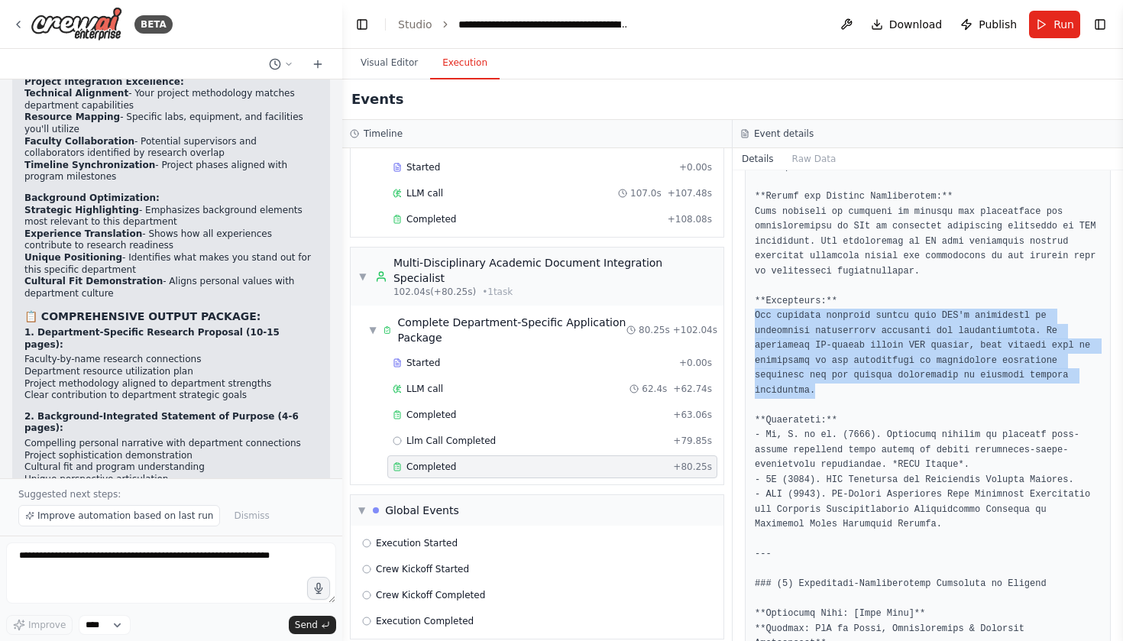
scroll to position [1463, 0]
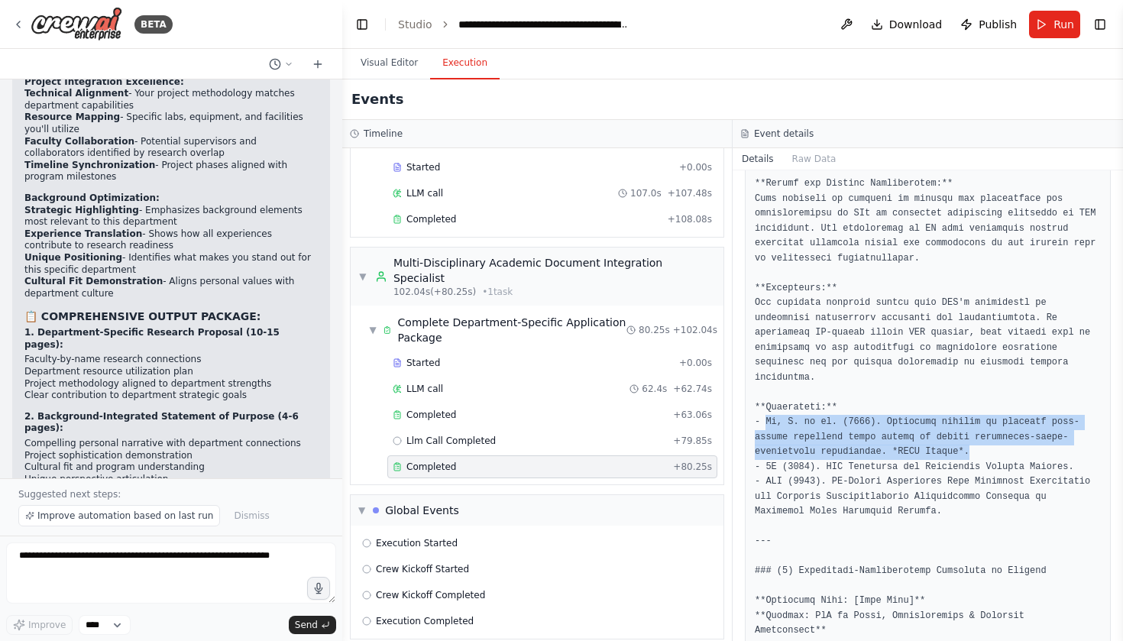
drag, startPoint x: 766, startPoint y: 411, endPoint x: 996, endPoint y: 434, distance: 231.0
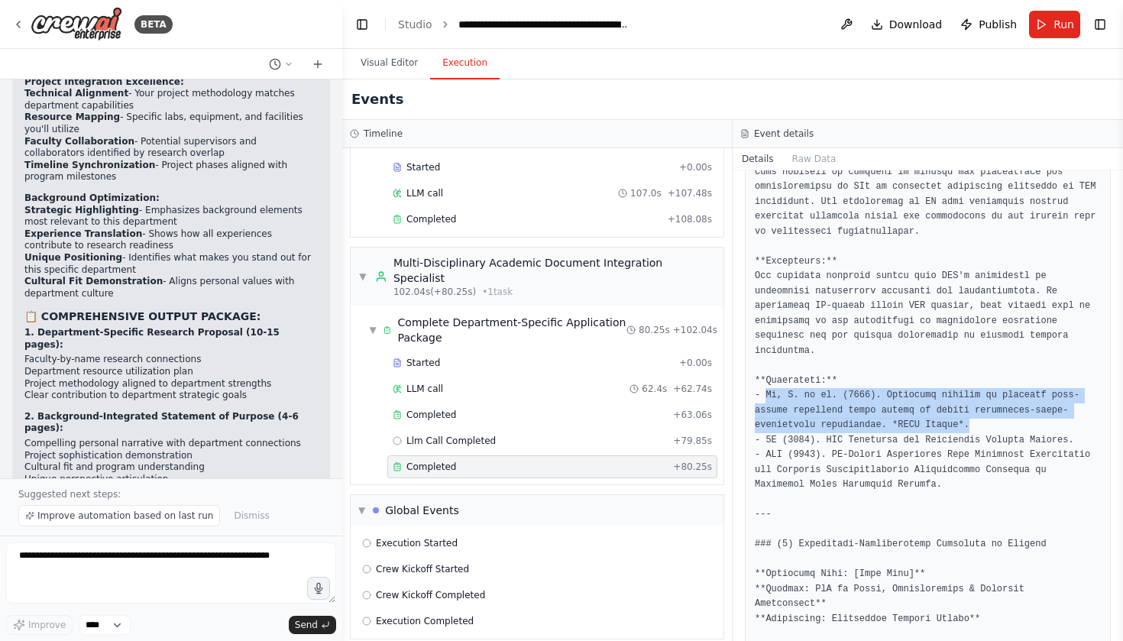
scroll to position [1499, 0]
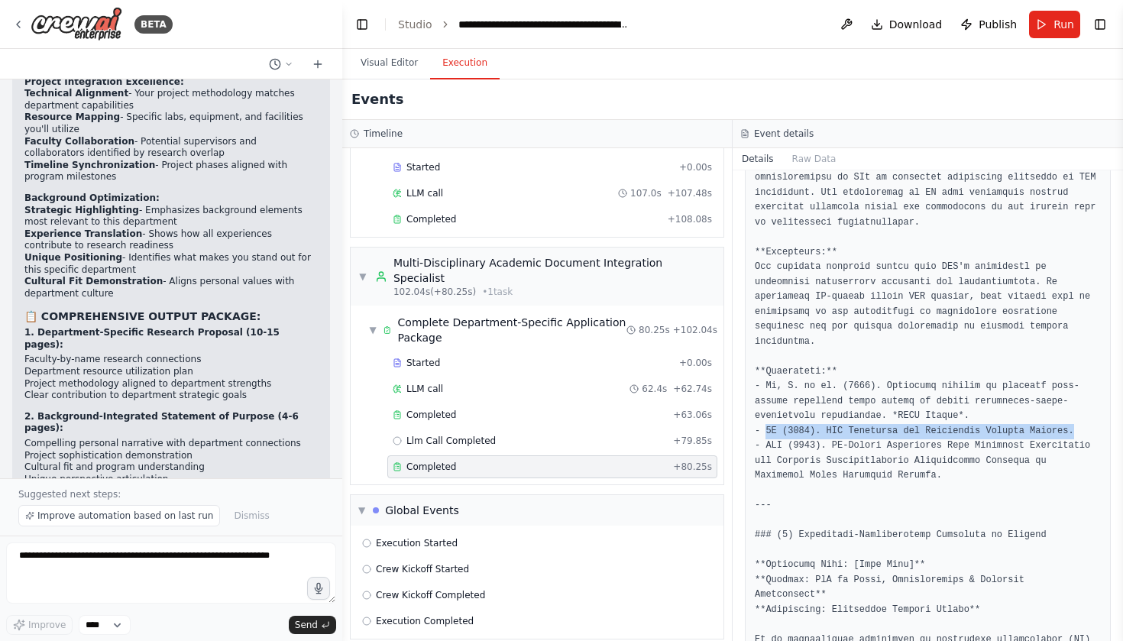
drag, startPoint x: 767, startPoint y: 416, endPoint x: 1097, endPoint y: 417, distance: 330.0
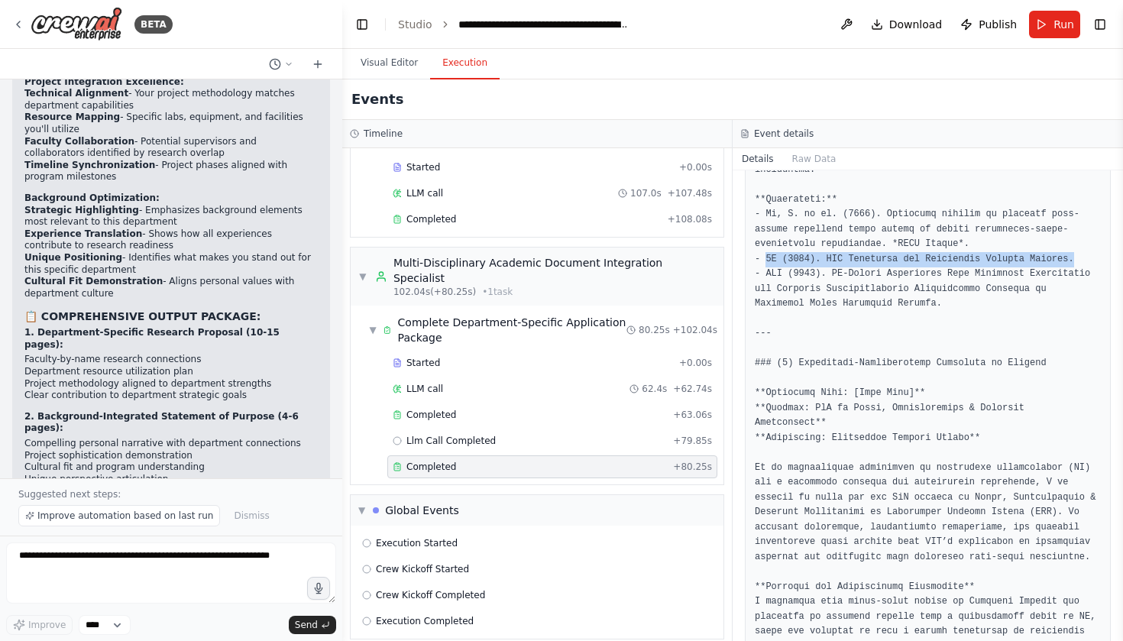
scroll to position [1670, 0]
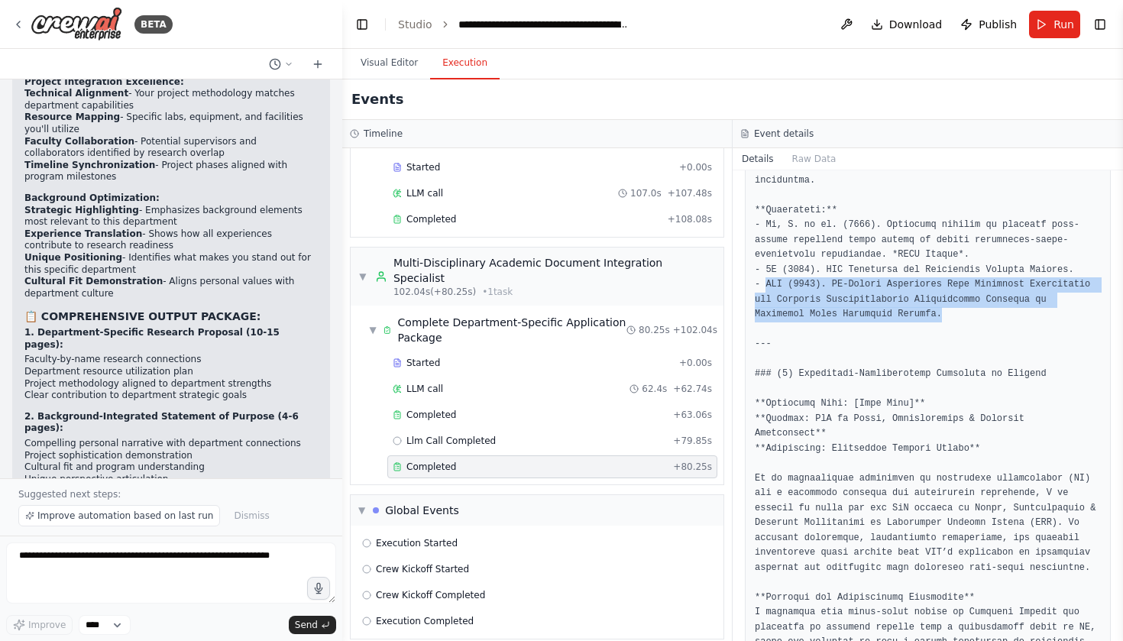
drag, startPoint x: 766, startPoint y: 270, endPoint x: 1052, endPoint y: 299, distance: 288.0
